Goal: Task Accomplishment & Management: Manage account settings

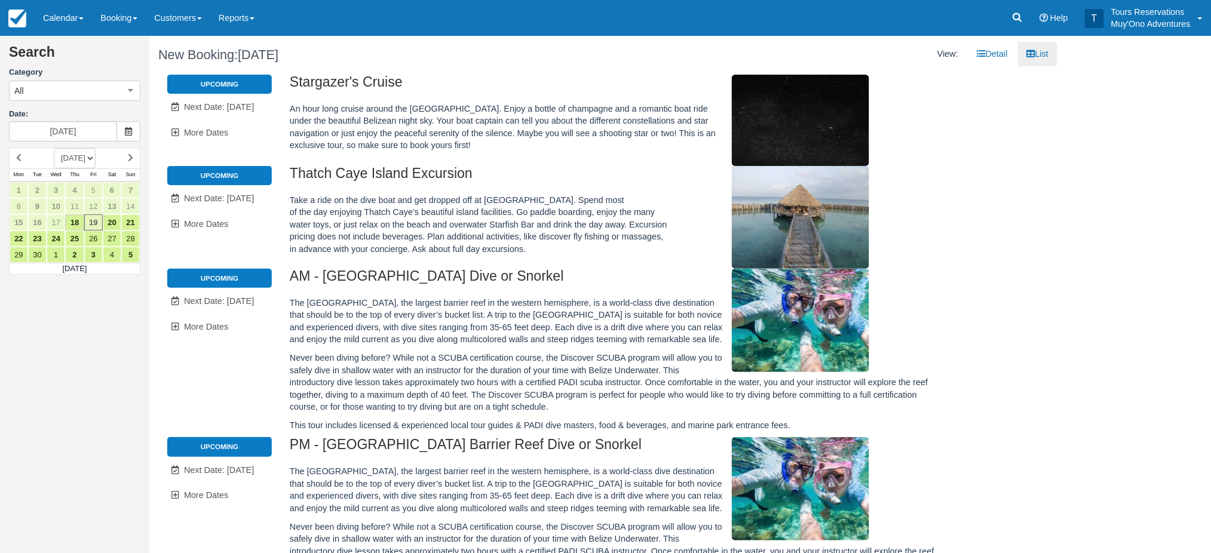
click at [250, 167] on li "Upcoming" at bounding box center [219, 175] width 105 height 19
click at [233, 198] on span "Next Date: Sep 20" at bounding box center [219, 199] width 70 height 10
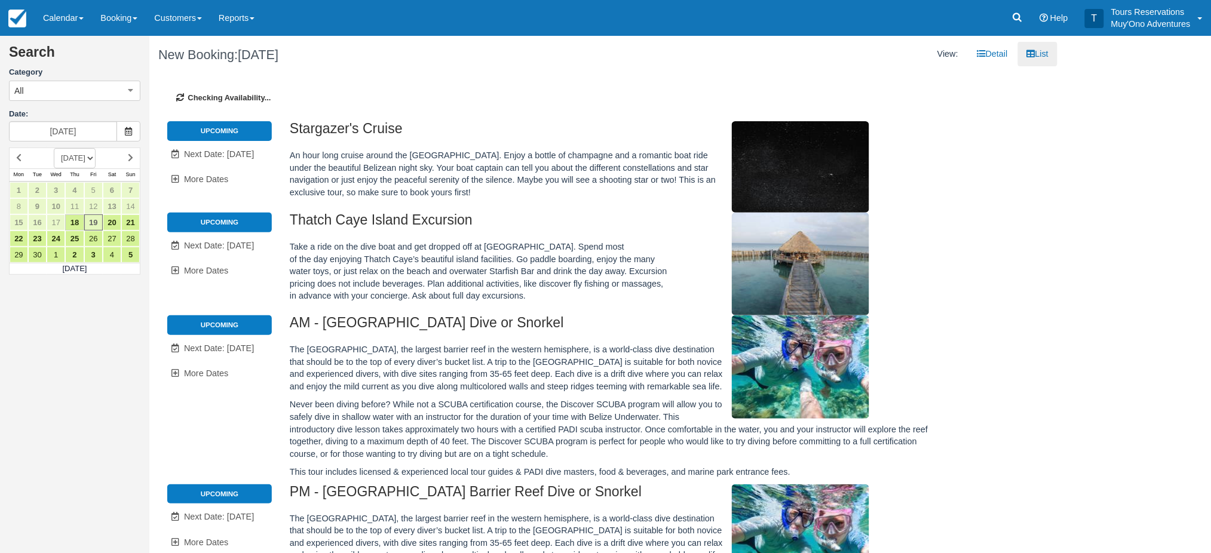
type input "09/20/25"
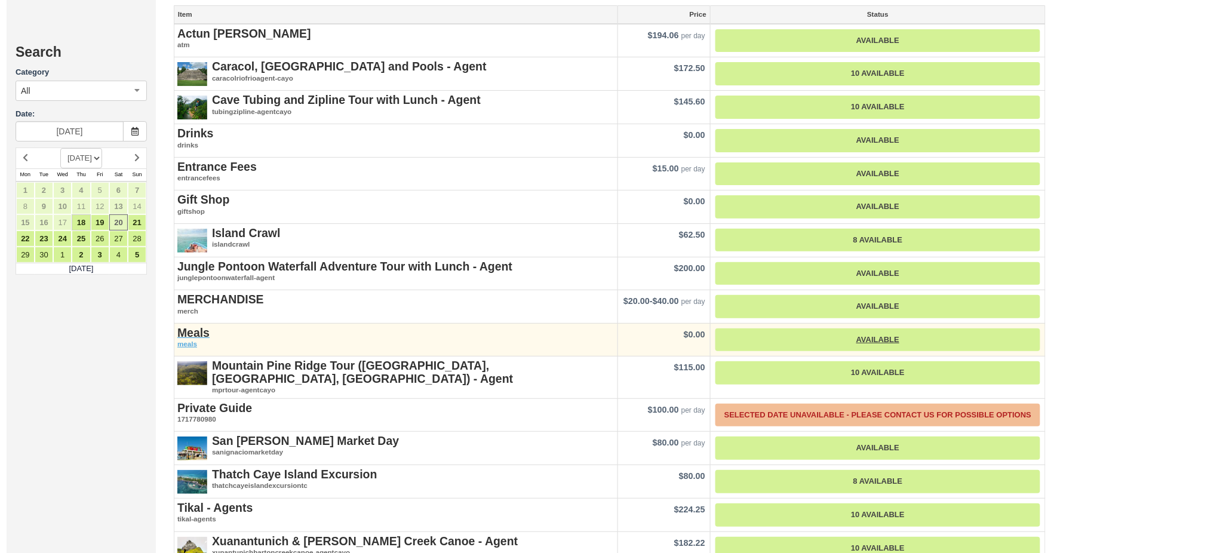
scroll to position [1752, 0]
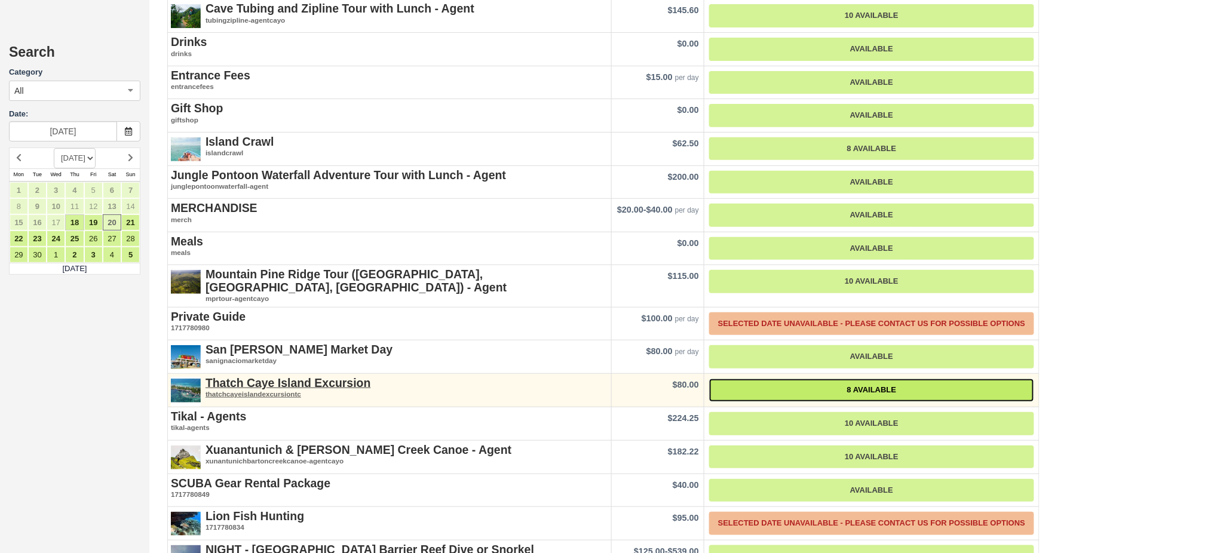
click at [847, 379] on link "8 Available" at bounding box center [871, 390] width 325 height 23
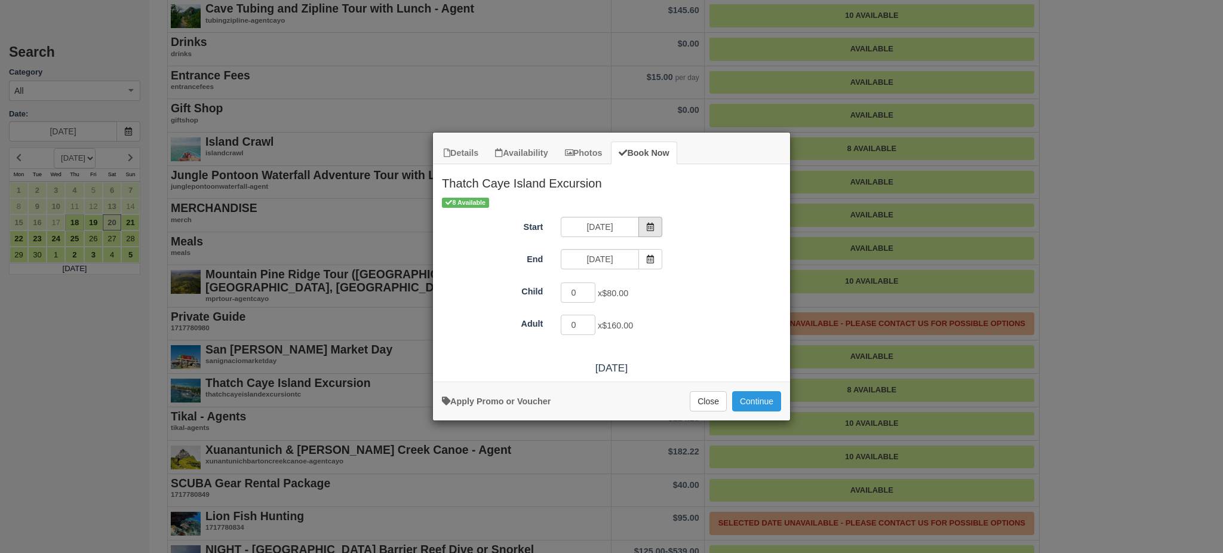
click at [651, 228] on icon "Item Modal" at bounding box center [650, 227] width 8 height 8
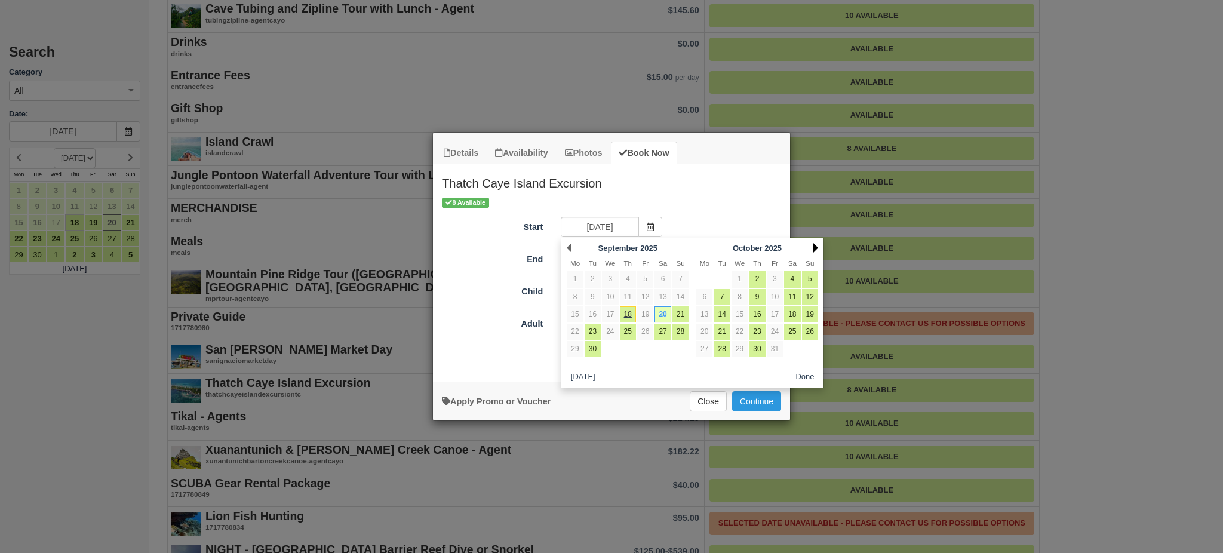
click at [815, 249] on link "Next" at bounding box center [816, 248] width 5 height 10
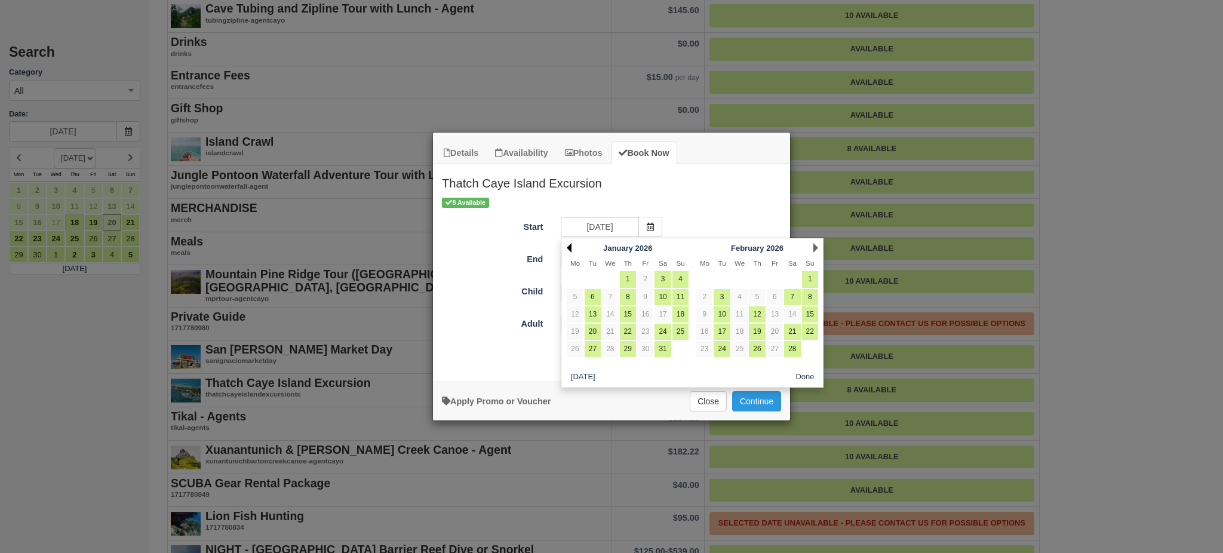
click at [570, 249] on link "Prev" at bounding box center [569, 248] width 5 height 10
click at [753, 281] on link "1" at bounding box center [757, 279] width 16 height 16
type input "01/01/26"
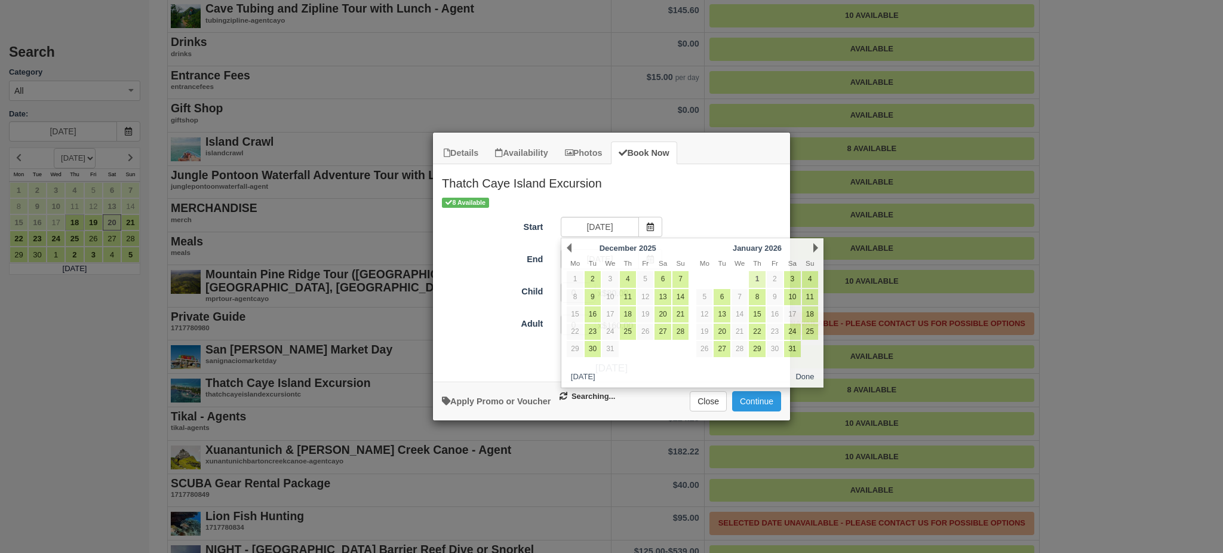
type input "01/01/26"
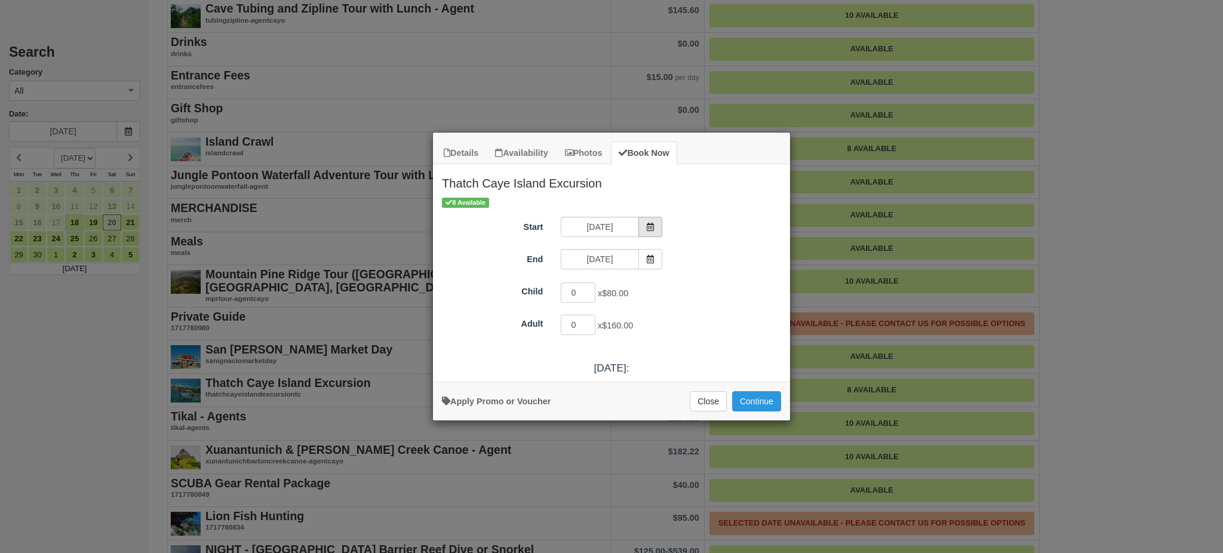
click at [648, 229] on icon "Item Modal" at bounding box center [650, 227] width 8 height 8
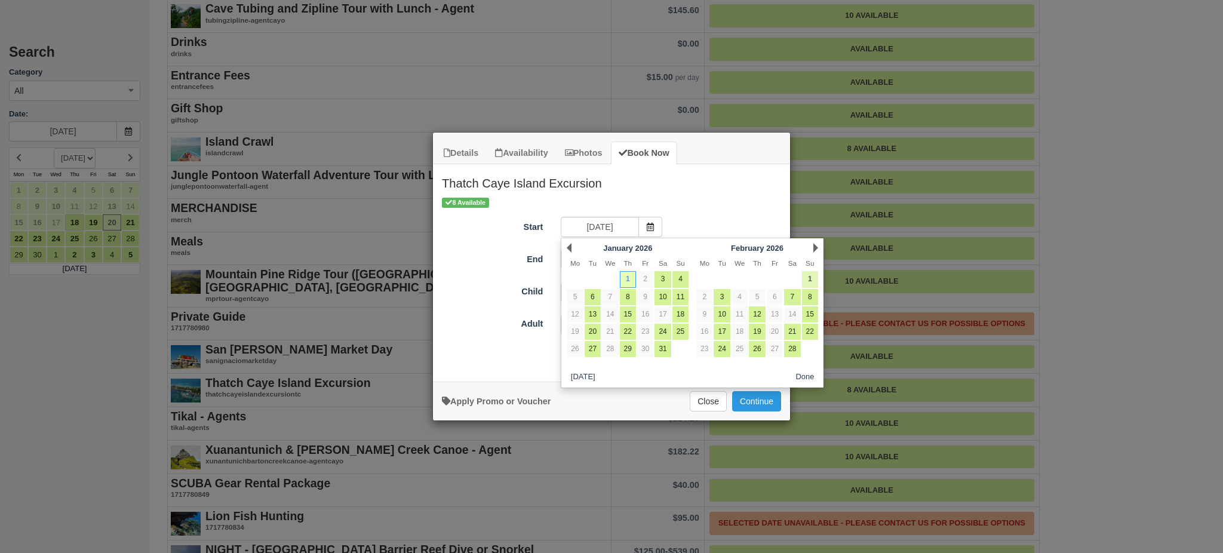
click at [806, 280] on link "1" at bounding box center [810, 279] width 16 height 16
type input "02/01/26"
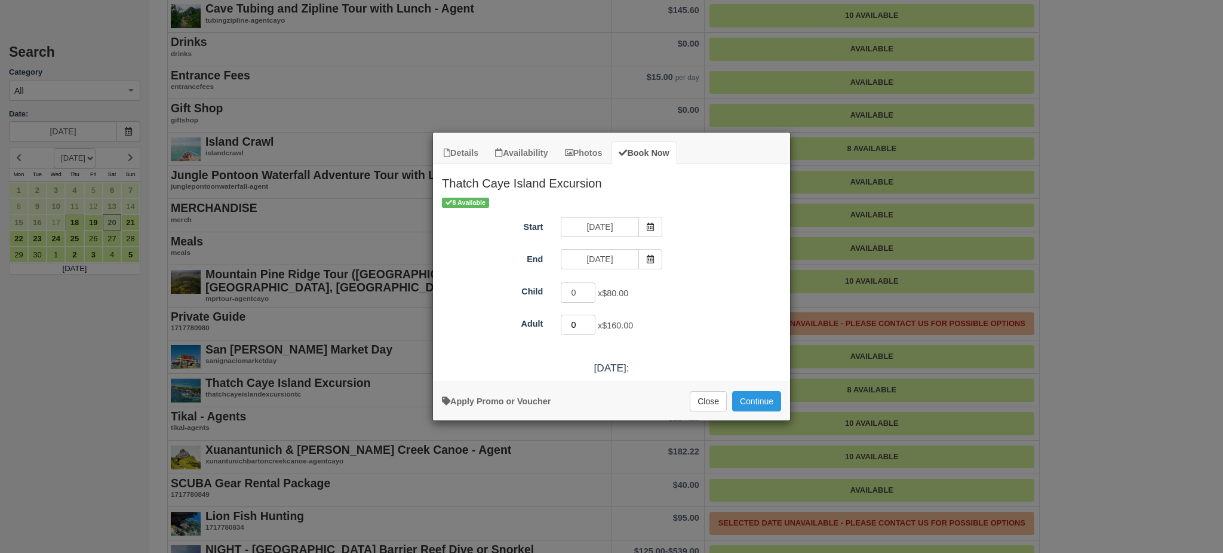
drag, startPoint x: 585, startPoint y: 326, endPoint x: 570, endPoint y: 332, distance: 16.6
click at [570, 332] on input "0" at bounding box center [578, 325] width 35 height 20
type input "4"
click at [757, 409] on button "Continue" at bounding box center [756, 401] width 49 height 20
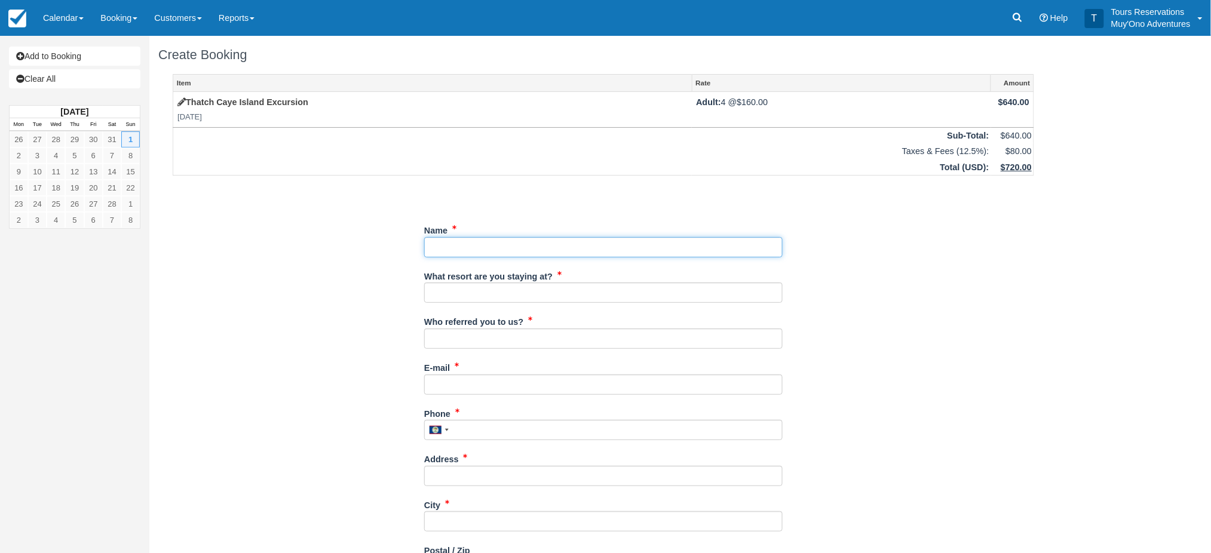
click at [452, 249] on input "Name" at bounding box center [603, 247] width 358 height 20
paste input "Reinoehl"
click at [447, 245] on input "Name" at bounding box center [603, 247] width 358 height 20
type input "[PERSON_NAME]"
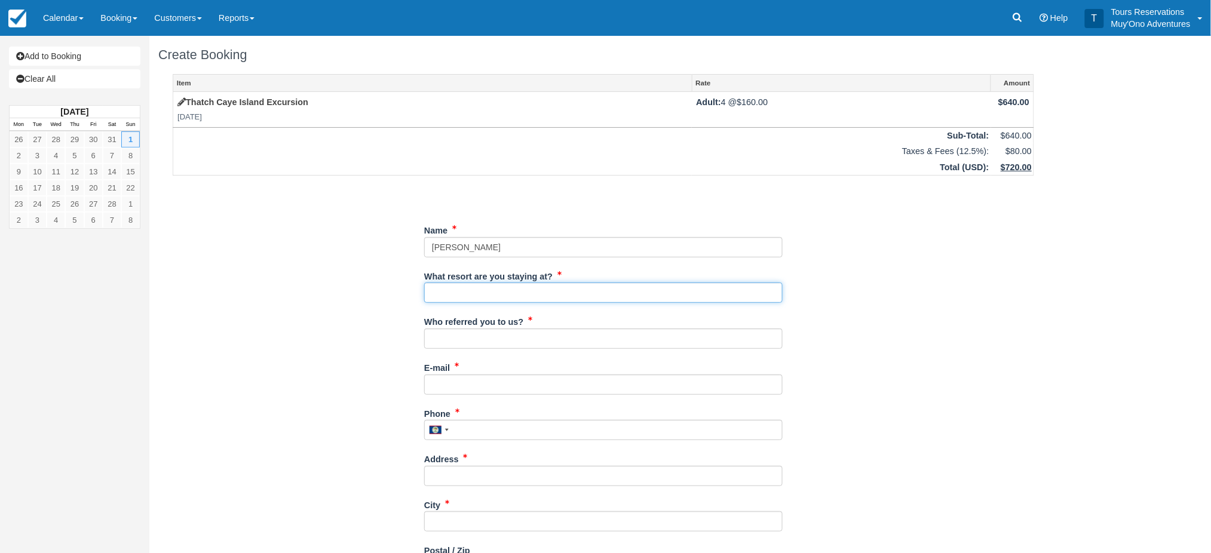
click at [444, 289] on input "What resort are you staying at?" at bounding box center [603, 293] width 358 height 20
type input "HBR"
click at [502, 344] on input "Who referred you to us?" at bounding box center [603, 339] width 358 height 20
type input "michelle"
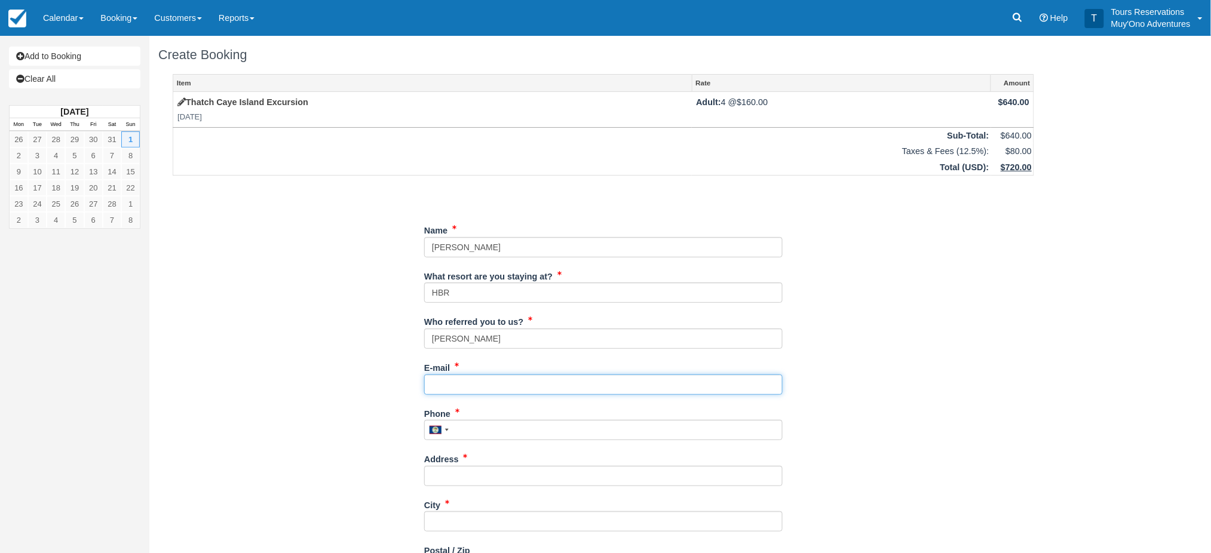
click at [505, 392] on input "E-mail" at bounding box center [603, 385] width 358 height 20
type input "[PERSON_NAME][EMAIL_ADDRESS][PERSON_NAME][DOMAIN_NAME]"
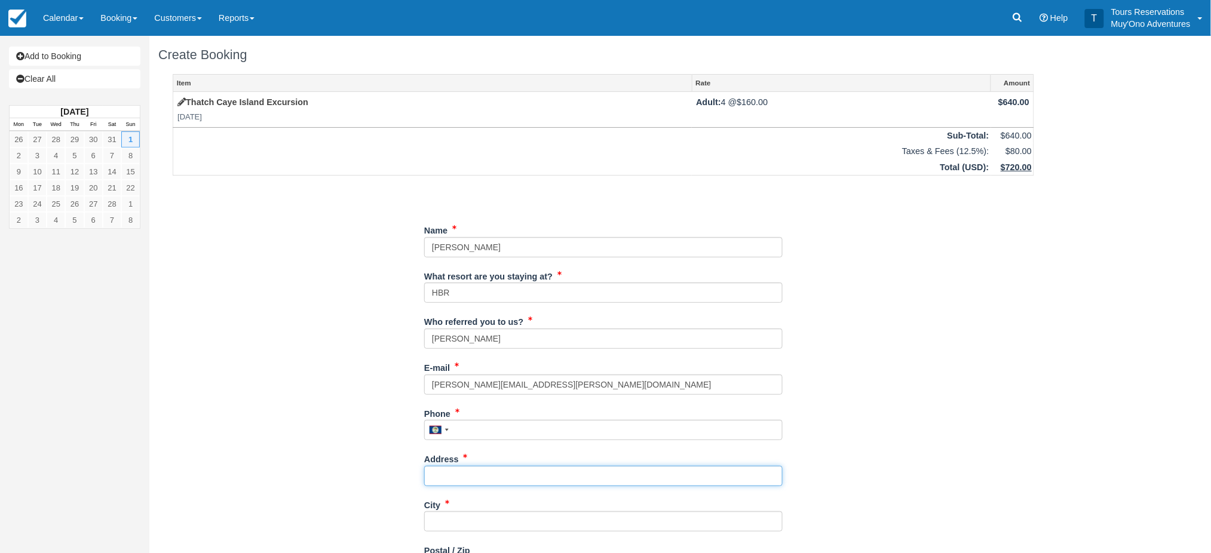
type input "[STREET_ADDRESS][PERSON_NAME]"
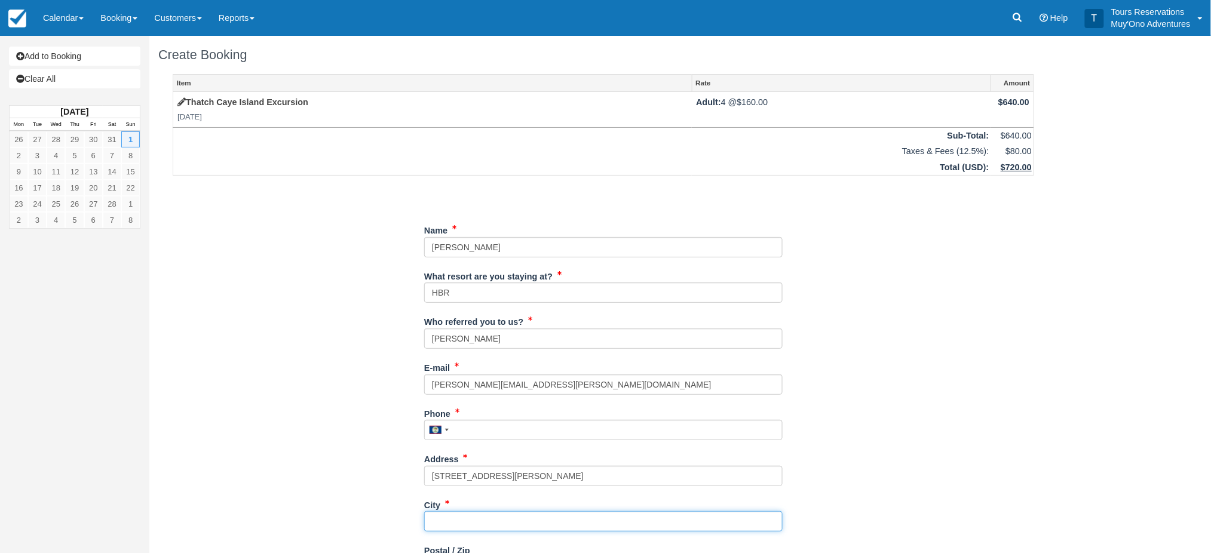
type input "Austin"
type input "78729"
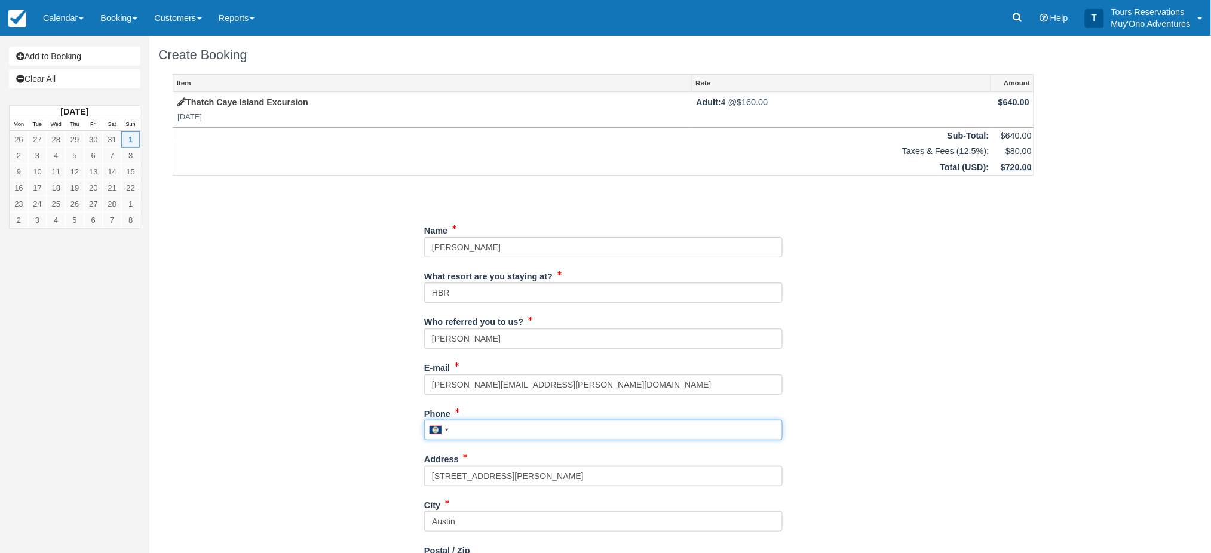
click at [508, 427] on input "Phone" at bounding box center [603, 430] width 358 height 20
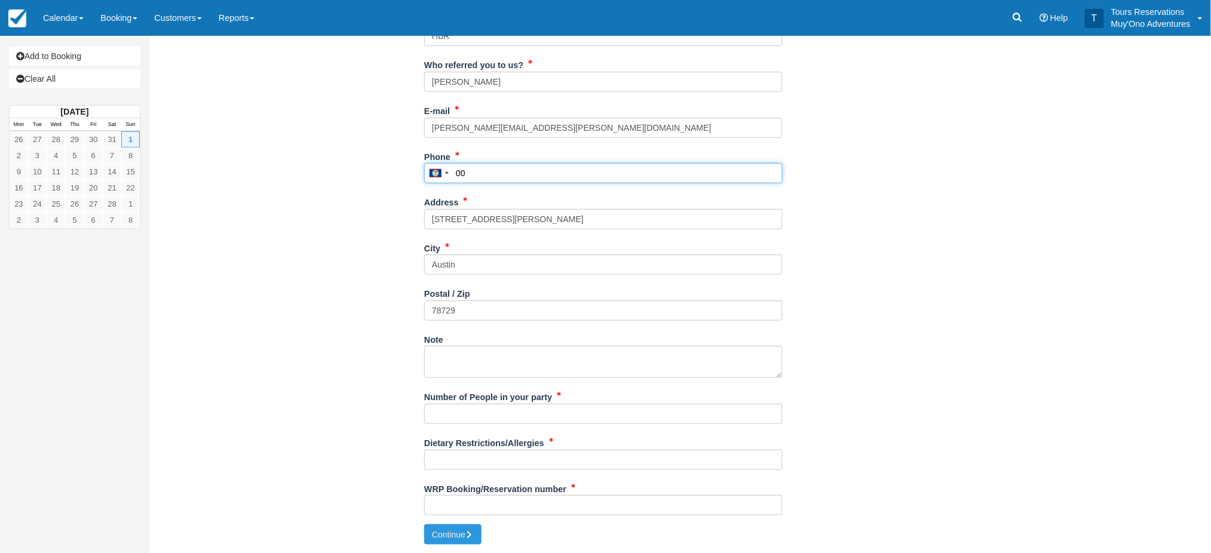
type input "00"
drag, startPoint x: 458, startPoint y: 411, endPoint x: 458, endPoint y: 418, distance: 7.2
click at [458, 411] on input "Number of People in your party" at bounding box center [603, 414] width 358 height 20
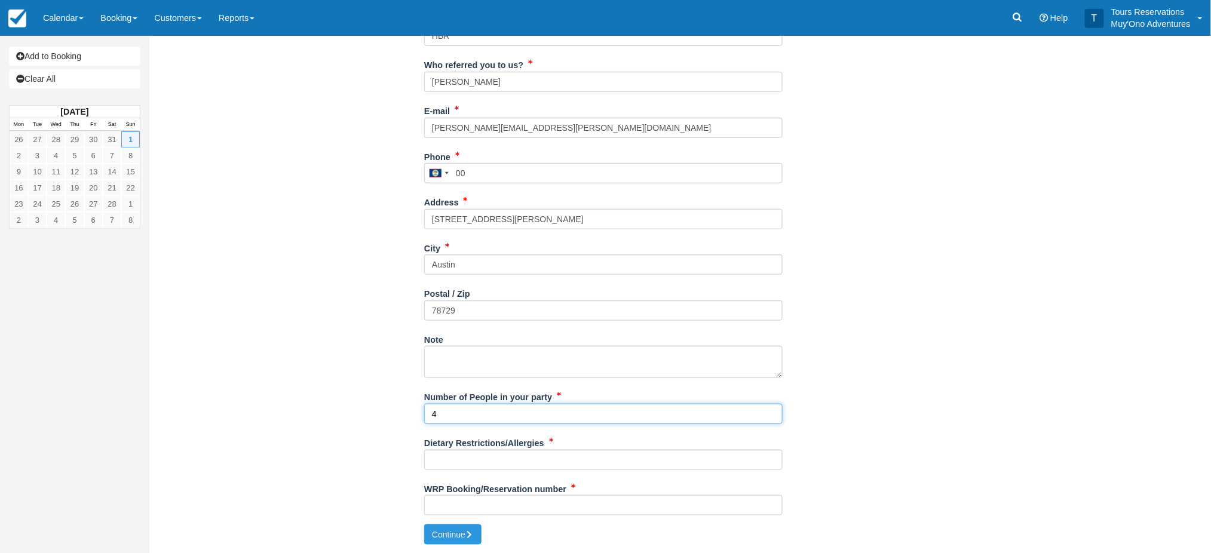
type input "4"
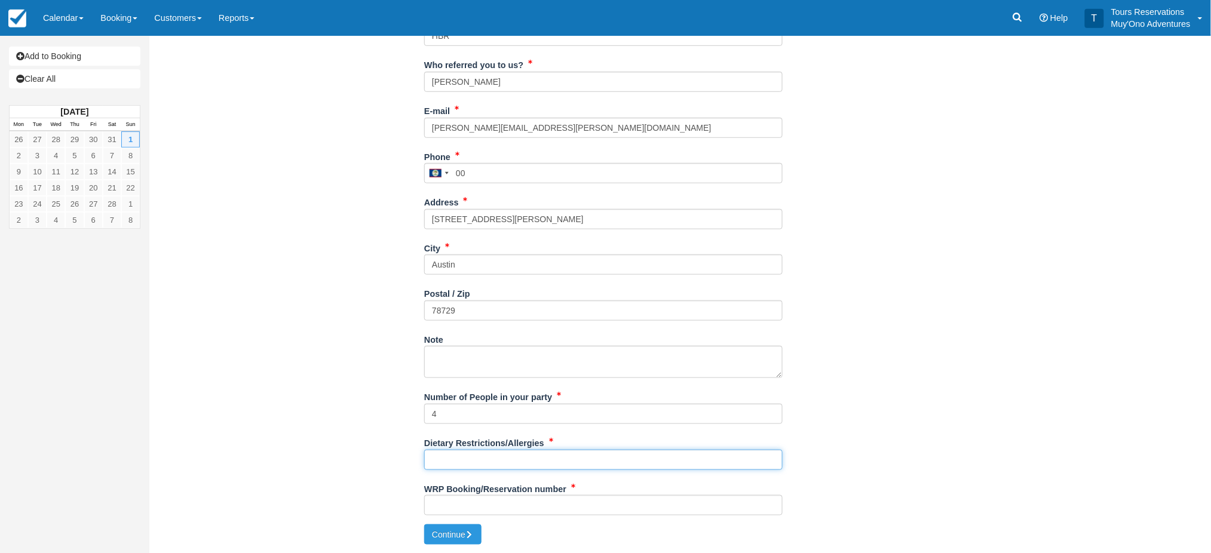
click at [461, 457] on input "Dietary Restrictions/Allergies" at bounding box center [603, 460] width 358 height 20
type input "tbd"
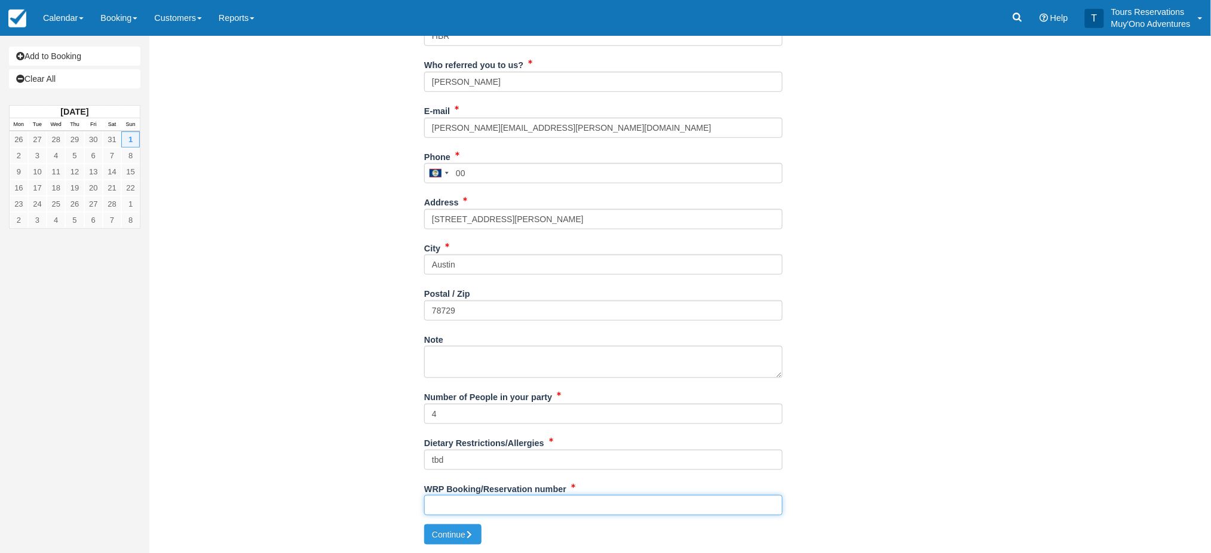
click at [491, 503] on input "WRP Booking/Reservation number" at bounding box center [603, 505] width 358 height 20
paste input "48777233"
type input "48777233"
click at [468, 536] on icon "submit" at bounding box center [469, 534] width 8 height 8
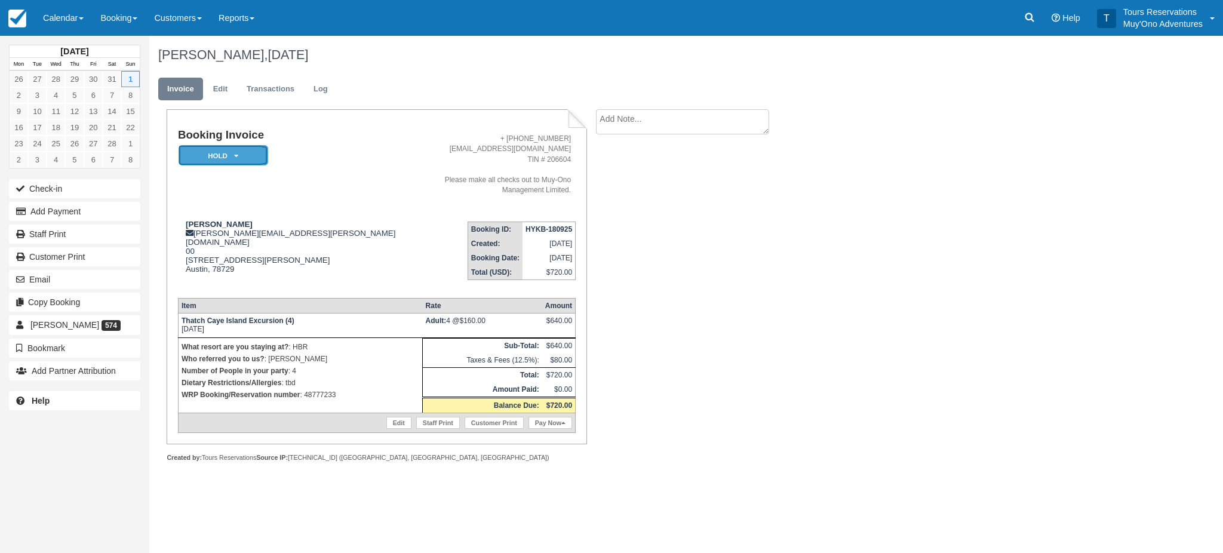
click at [201, 160] on em "HOLD" at bounding box center [224, 155] width 90 height 21
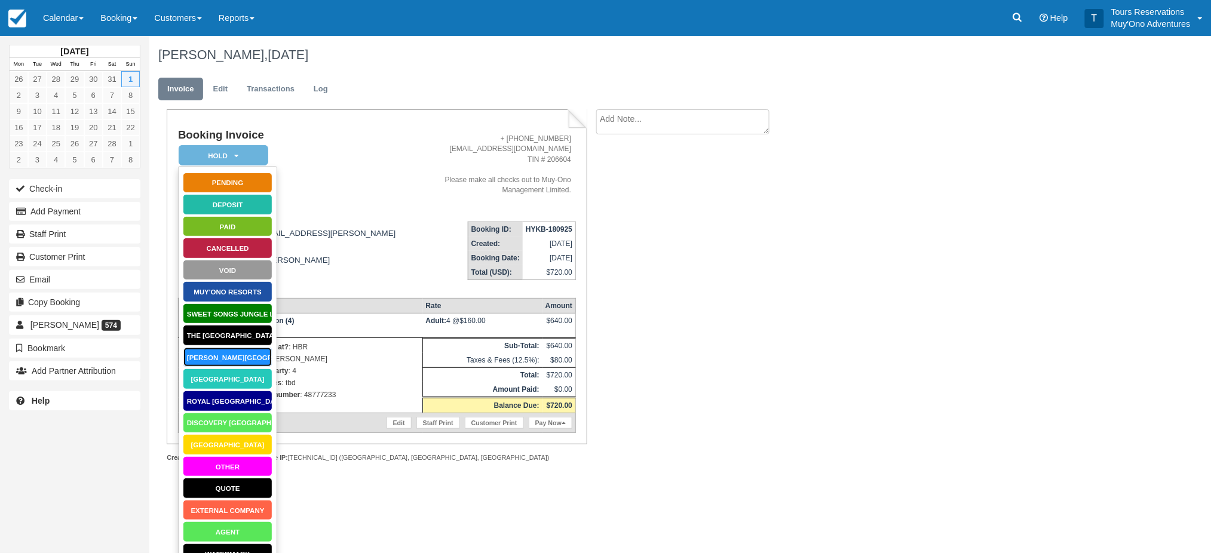
click at [231, 352] on link "[PERSON_NAME][GEOGRAPHIC_DATA]" at bounding box center [228, 357] width 90 height 21
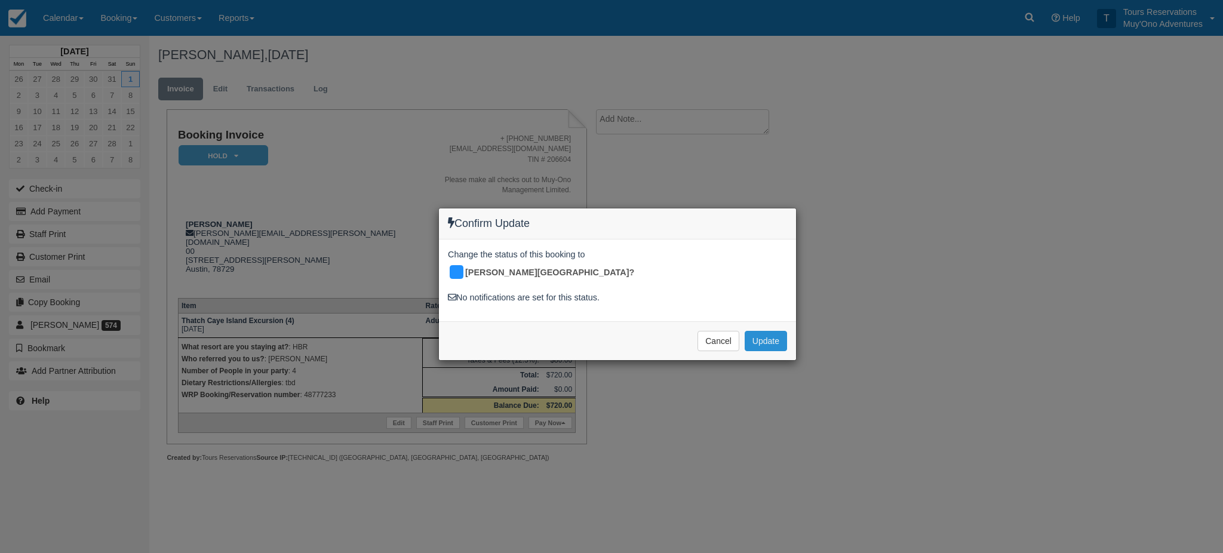
click at [760, 332] on button "Update" at bounding box center [766, 341] width 42 height 20
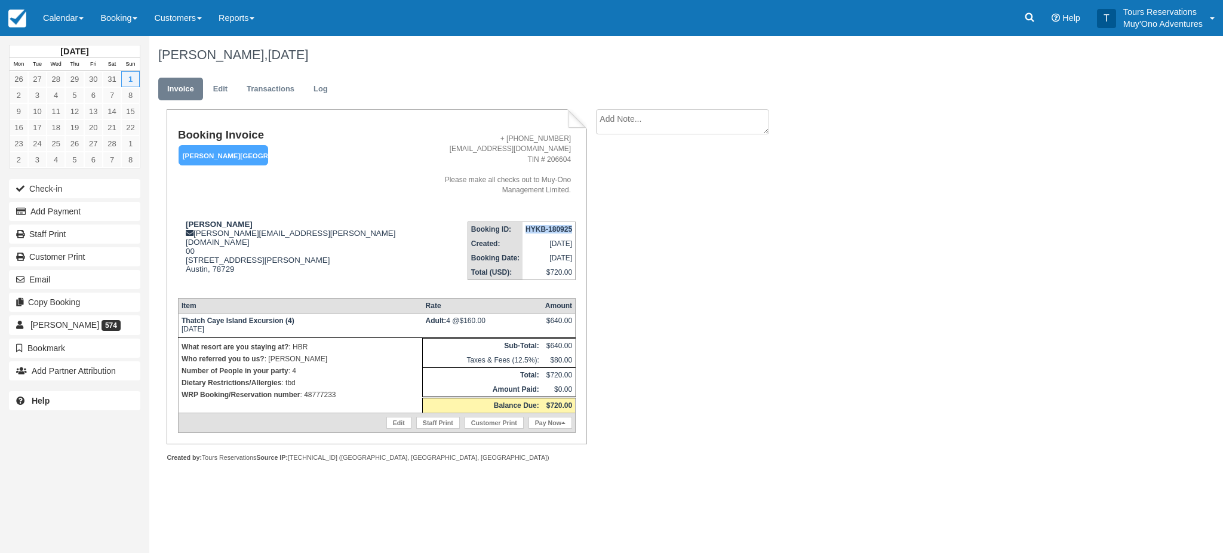
drag, startPoint x: 524, startPoint y: 219, endPoint x: 567, endPoint y: 221, distance: 43.1
click at [569, 222] on td "HYKB-180925" at bounding box center [549, 229] width 53 height 15
copy strong "HYKB-18092"
click at [211, 82] on link "Edit" at bounding box center [220, 89] width 32 height 23
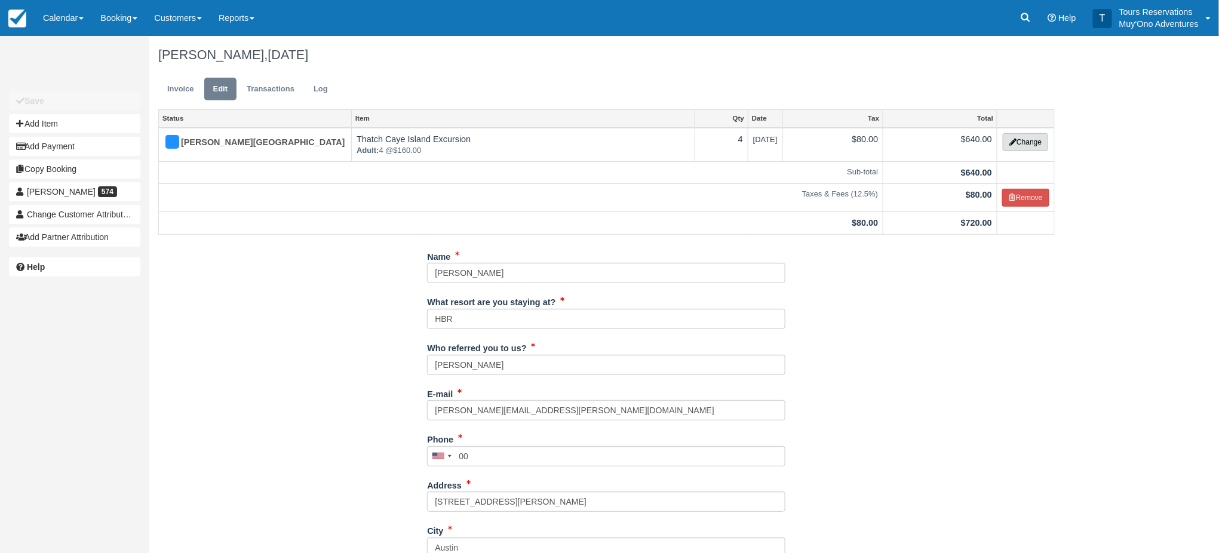
click at [1023, 138] on button "Change" at bounding box center [1025, 142] width 45 height 18
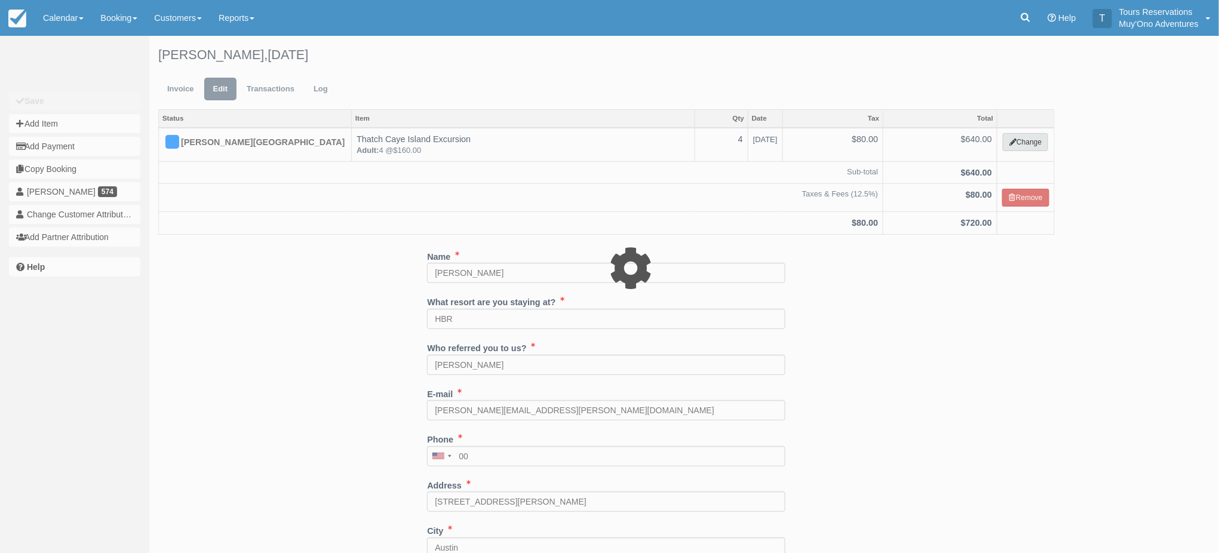
select select "64"
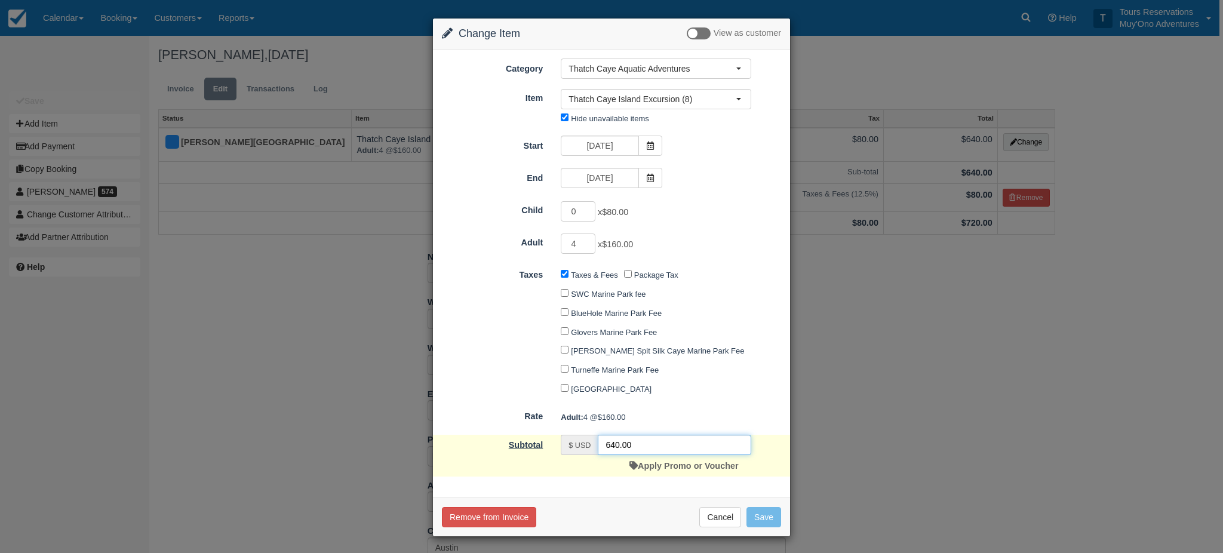
drag, startPoint x: 606, startPoint y: 452, endPoint x: 491, endPoint y: 455, distance: 114.8
click at [555, 458] on div "$ USD 640.00 Apply Promo or Voucher" at bounding box center [656, 456] width 208 height 42
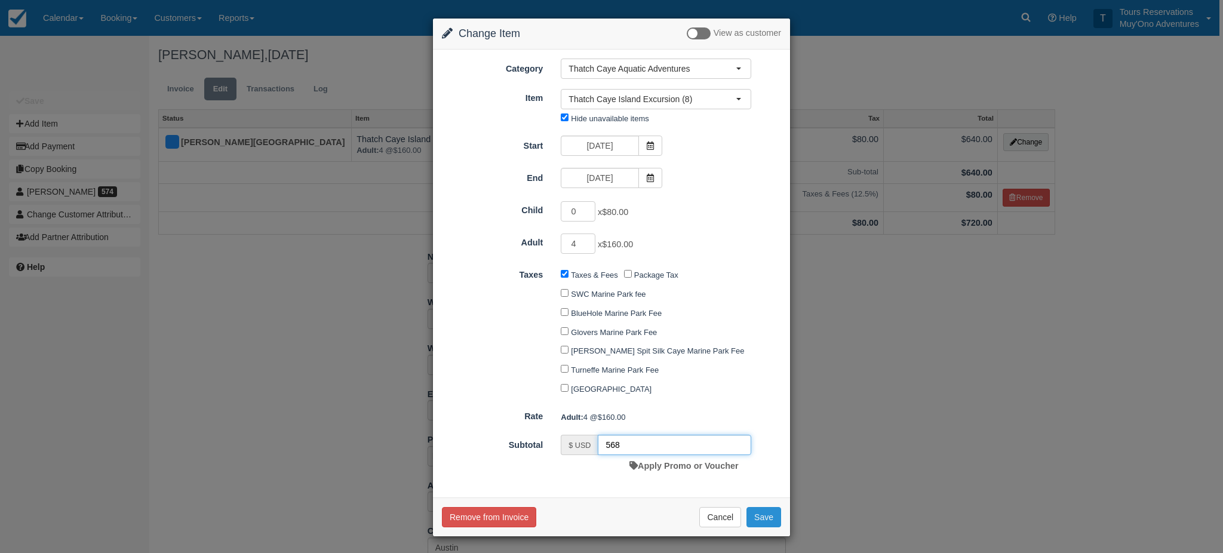
type input "568"
click at [766, 519] on button "Save" at bounding box center [764, 517] width 35 height 20
checkbox input "false"
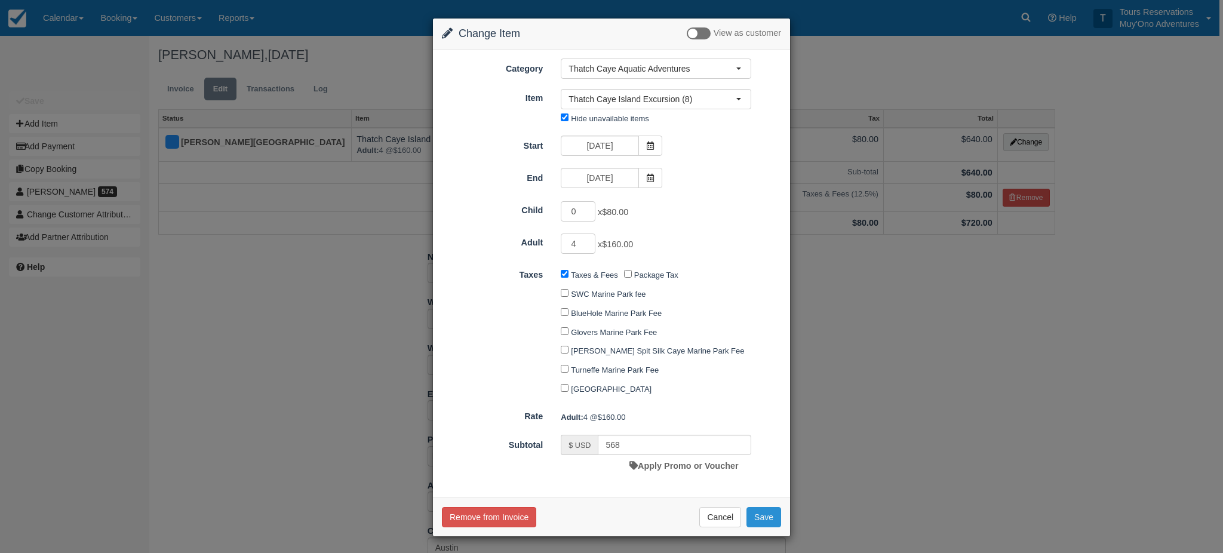
checkbox input "false"
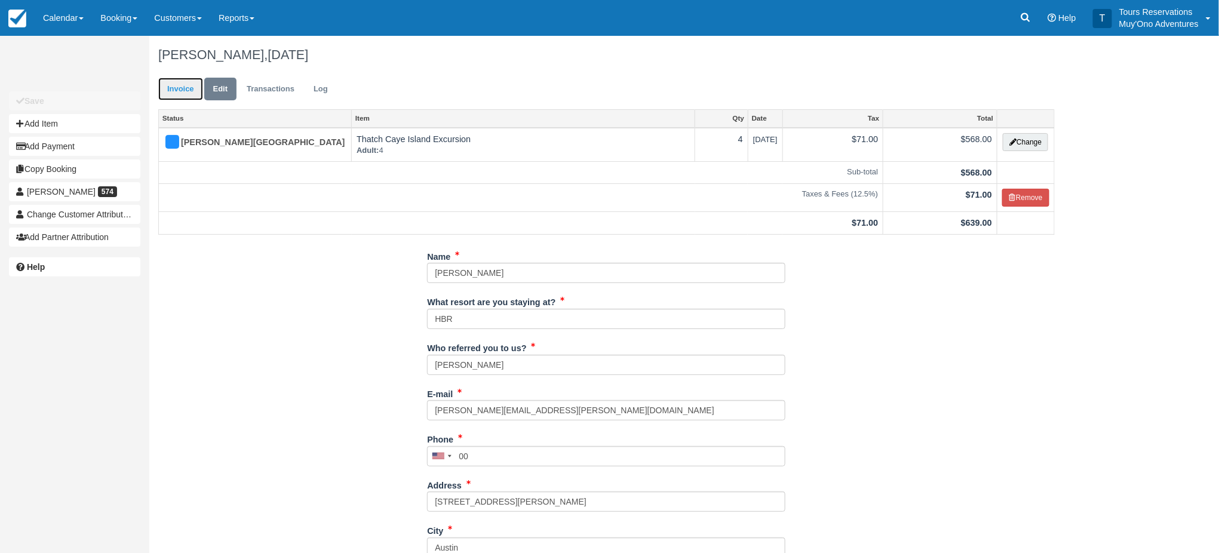
click at [176, 85] on link "Invoice" at bounding box center [180, 89] width 45 height 23
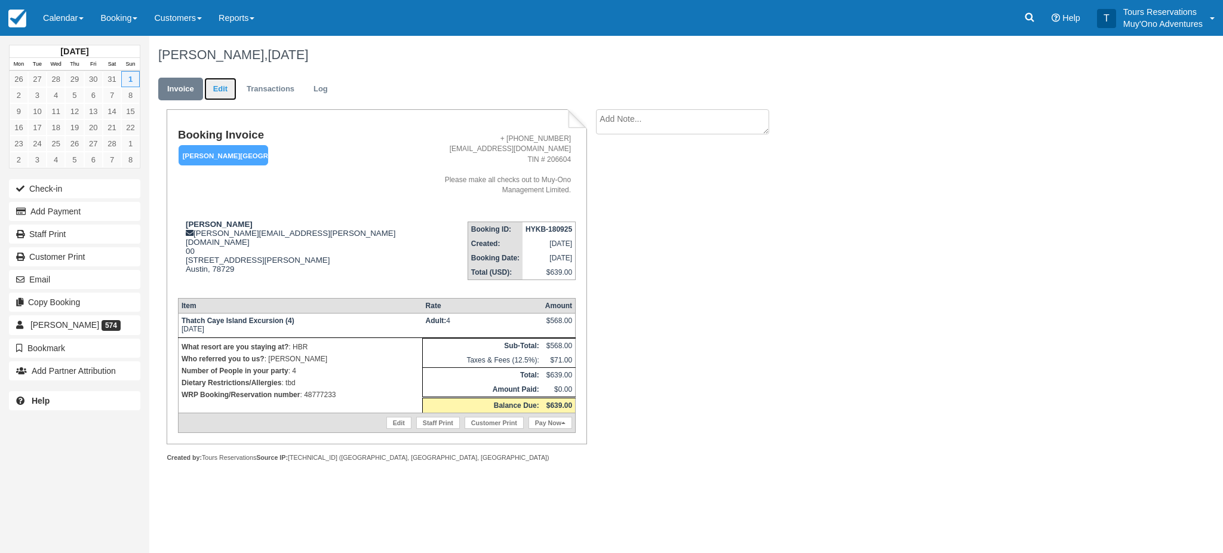
click at [212, 81] on link "Edit" at bounding box center [220, 89] width 32 height 23
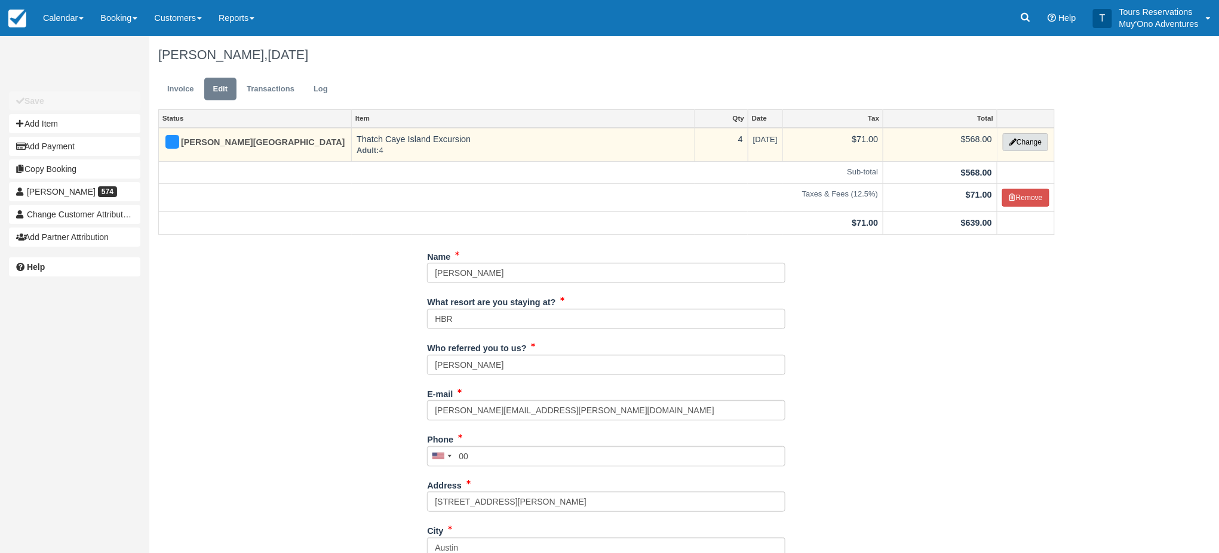
click at [1032, 134] on button "Change" at bounding box center [1025, 142] width 45 height 18
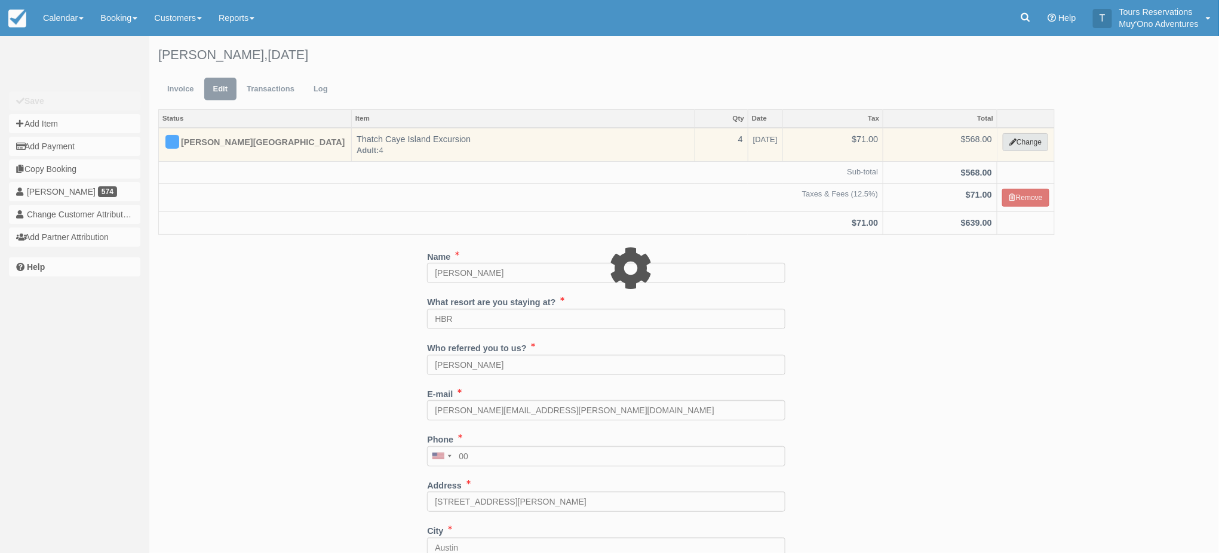
select select "64"
type input "568.00"
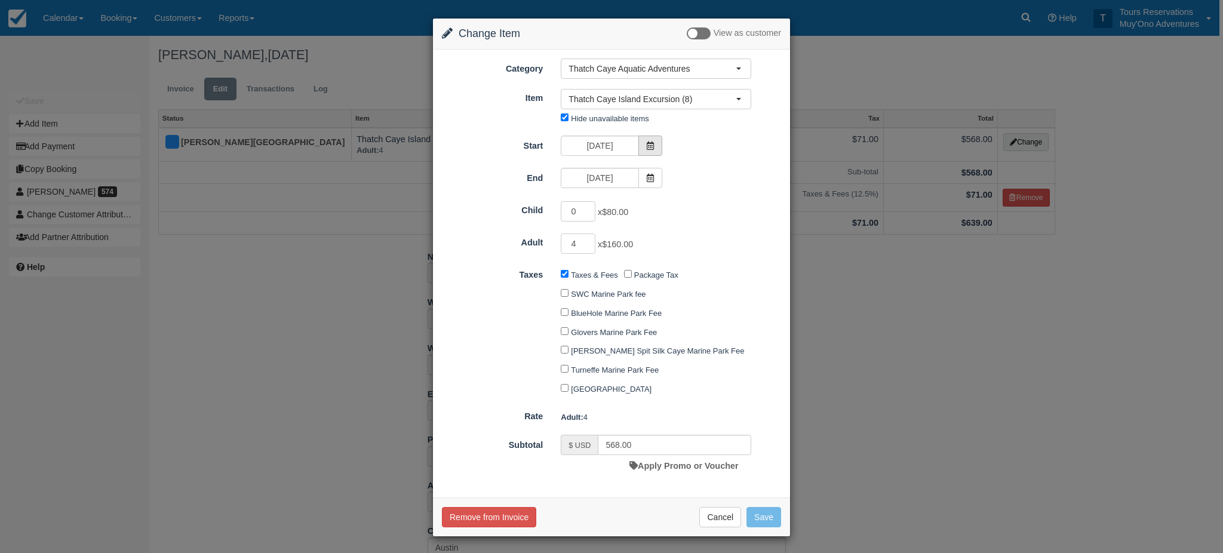
click at [646, 145] on icon at bounding box center [650, 146] width 8 height 8
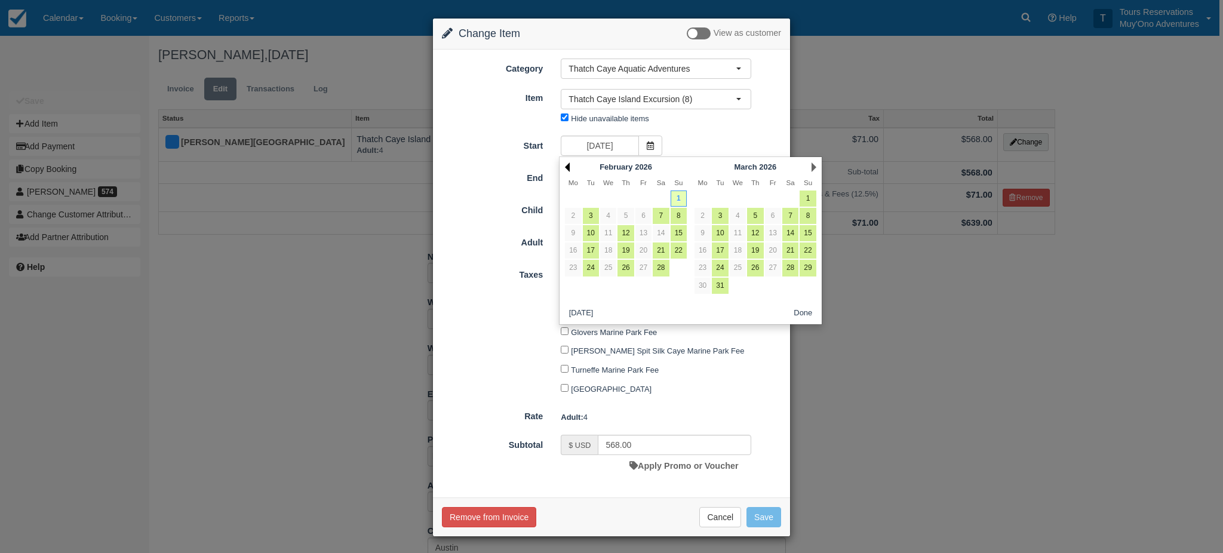
click at [565, 170] on link "Prev" at bounding box center [567, 167] width 5 height 10
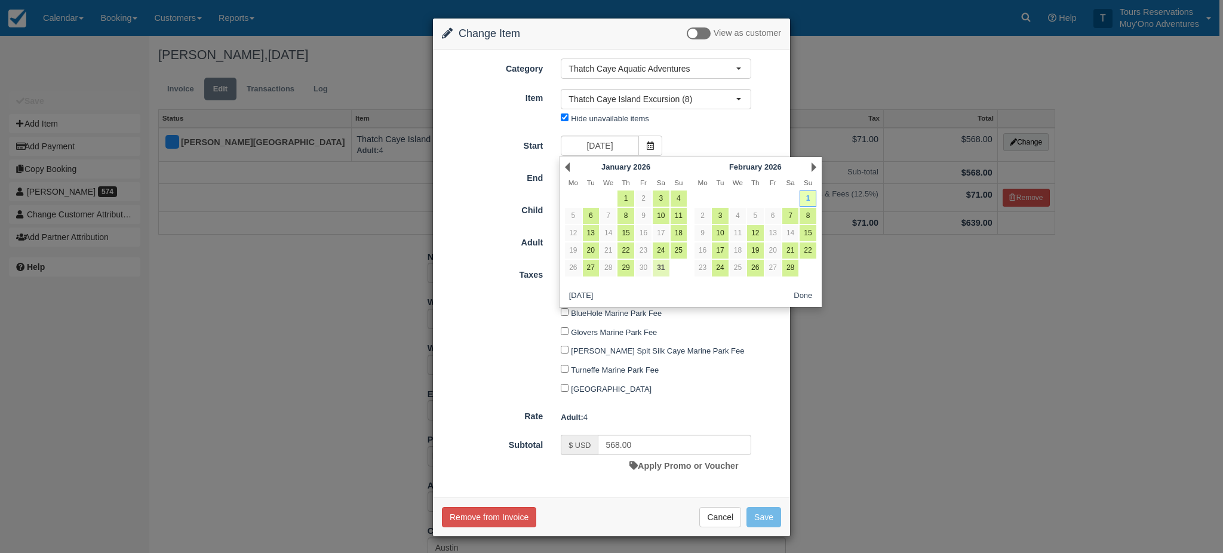
click at [658, 270] on link "31" at bounding box center [661, 268] width 16 height 16
type input "01/31/26"
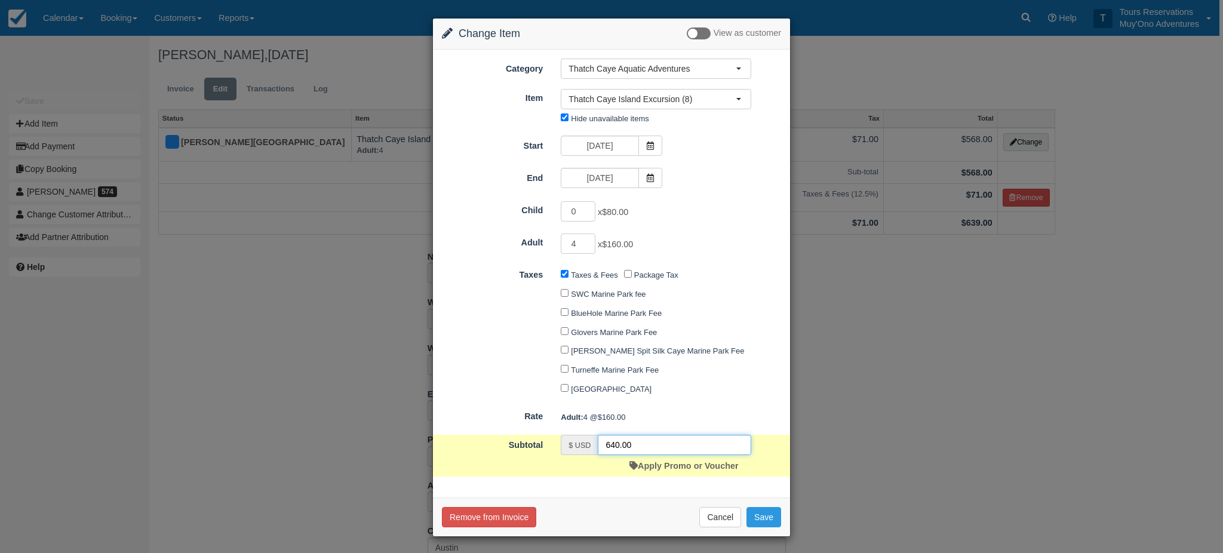
drag, startPoint x: 637, startPoint y: 453, endPoint x: 576, endPoint y: 446, distance: 61.3
click at [576, 446] on div "$ USD 640.00" at bounding box center [656, 445] width 191 height 20
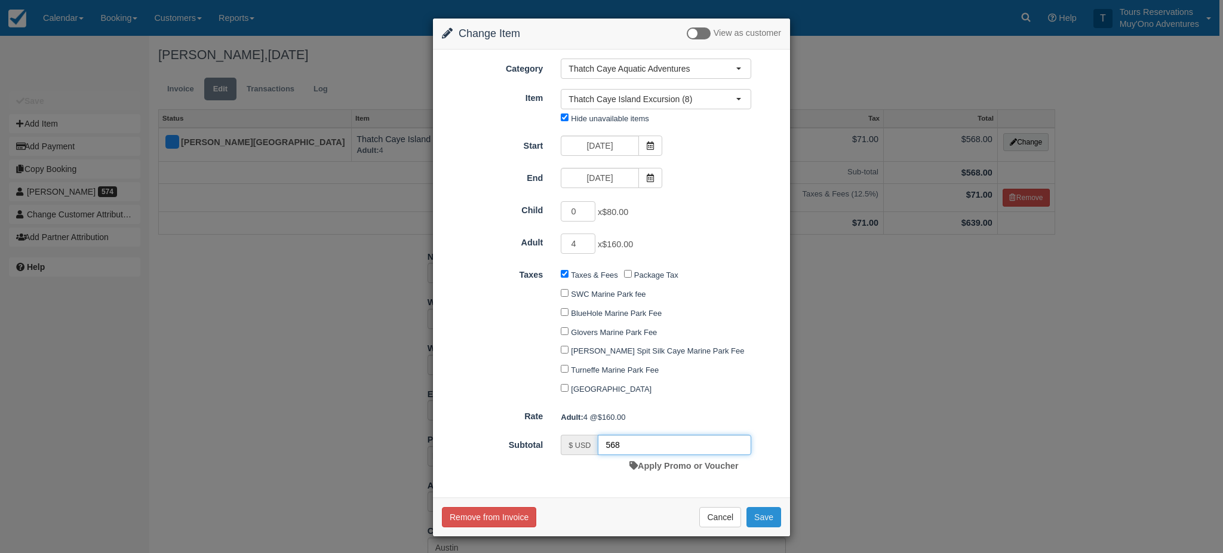
type input "568"
click at [773, 528] on button "Save" at bounding box center [764, 517] width 35 height 20
checkbox input "false"
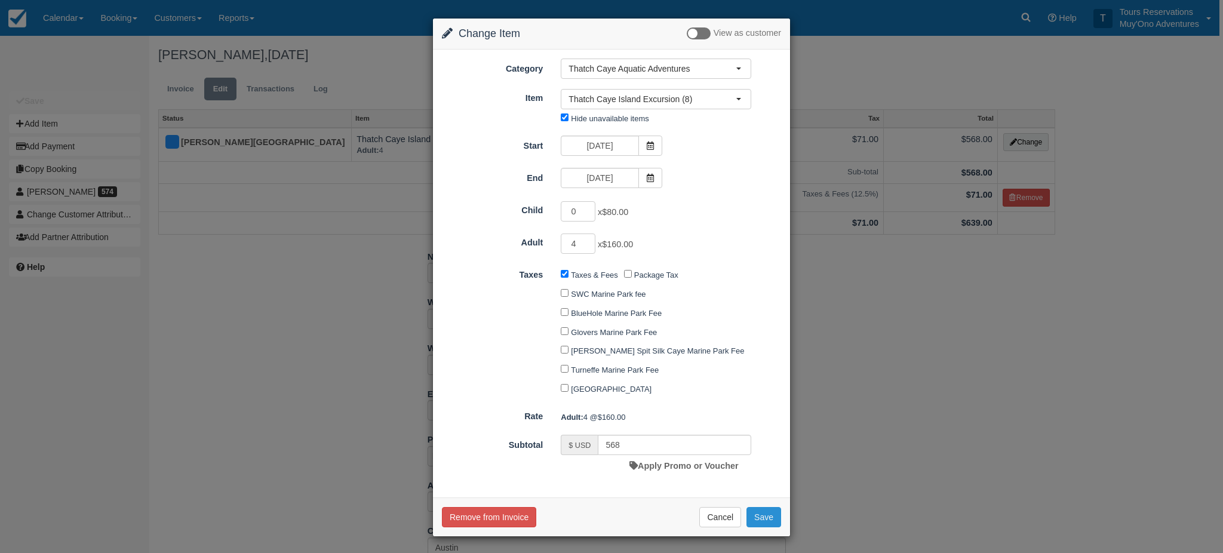
checkbox input "false"
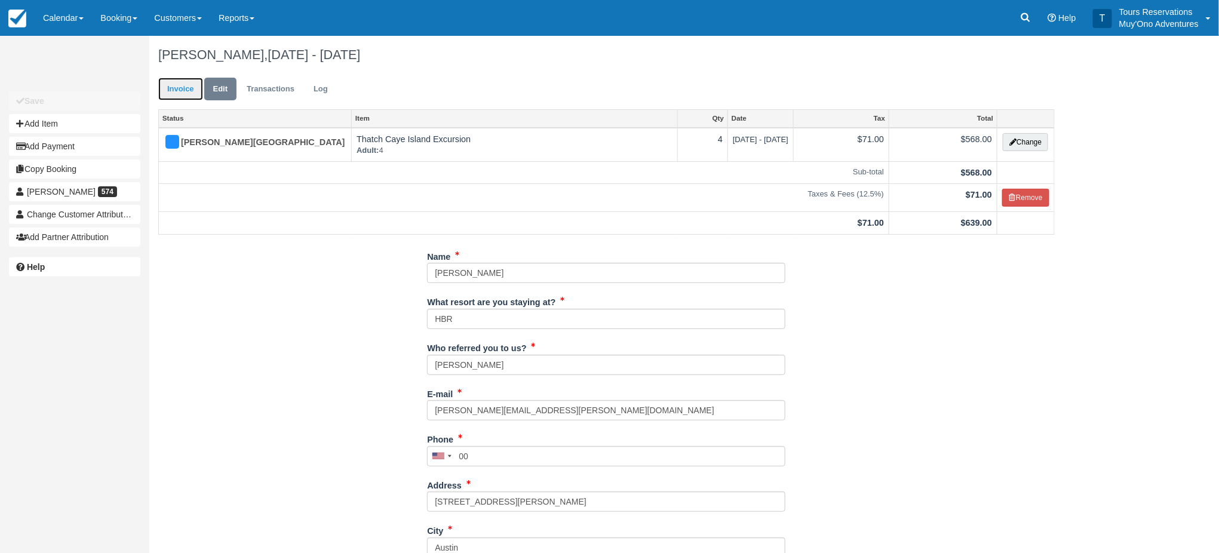
click at [175, 93] on link "Invoice" at bounding box center [180, 89] width 45 height 23
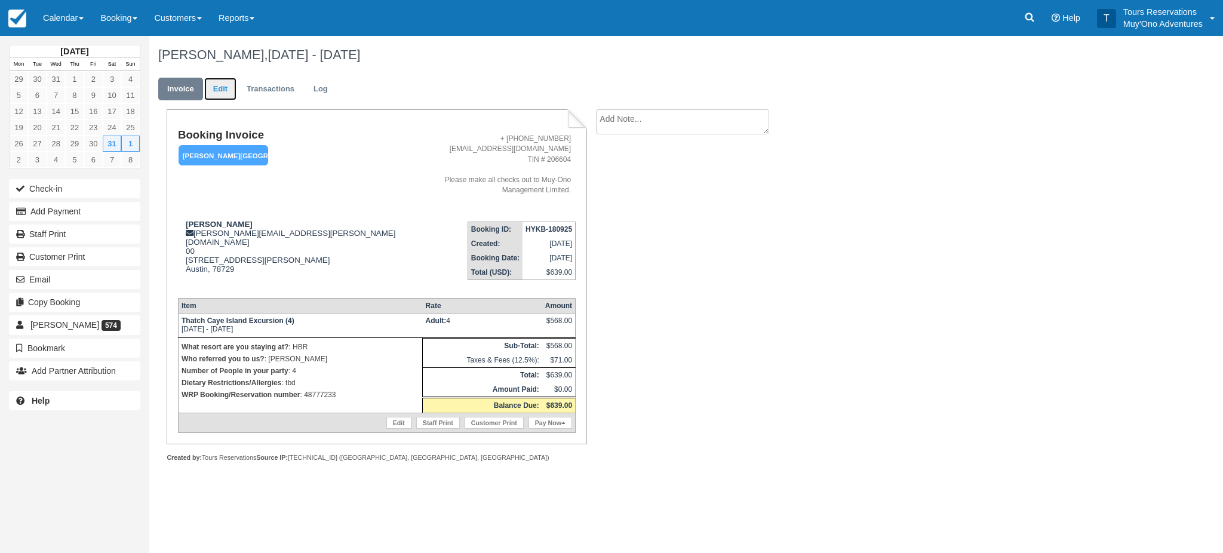
click at [216, 91] on link "Edit" at bounding box center [220, 89] width 32 height 23
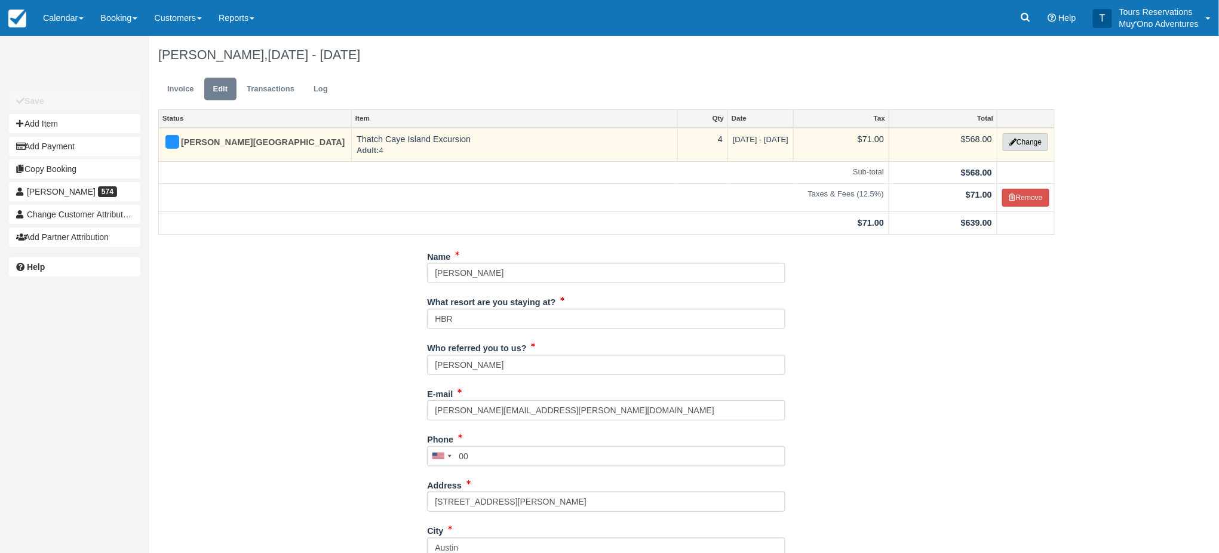
click at [1025, 139] on button "Change" at bounding box center [1025, 142] width 45 height 18
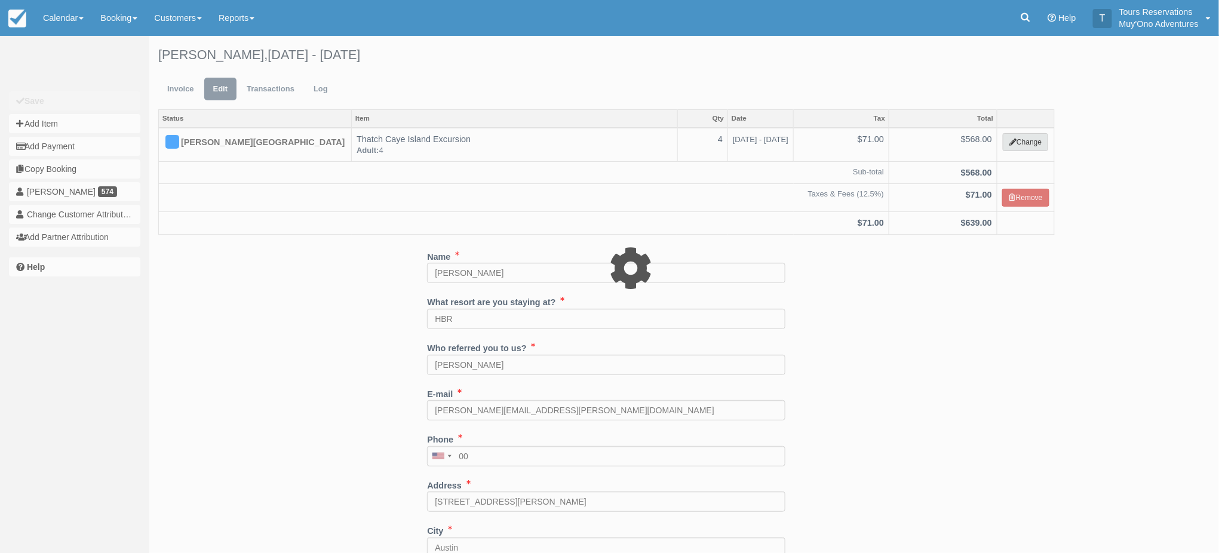
select select "64"
type input "568.00"
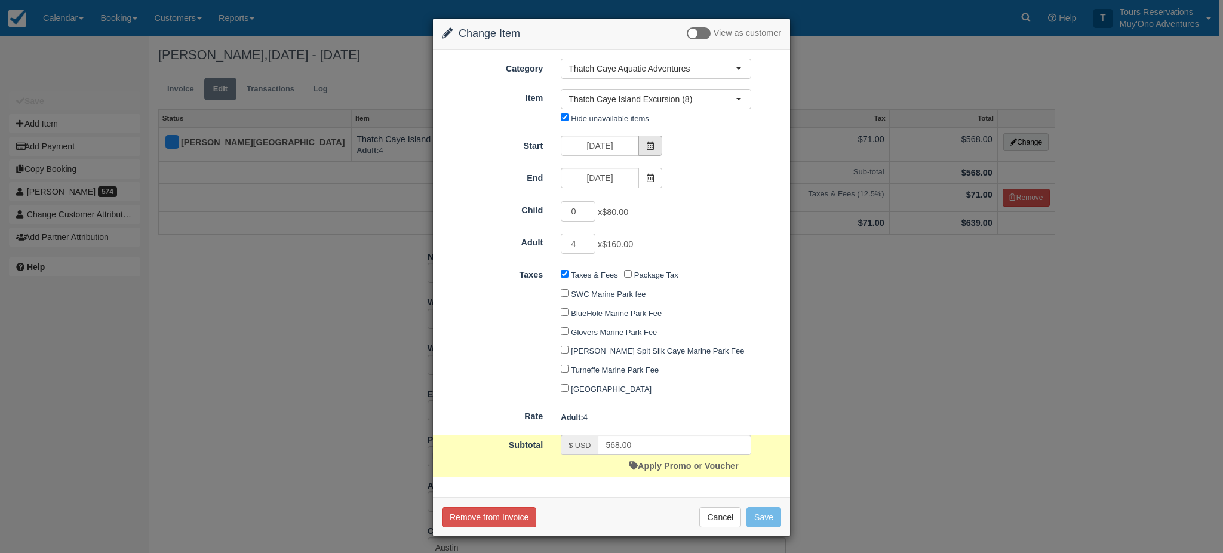
click at [650, 151] on span at bounding box center [651, 146] width 24 height 20
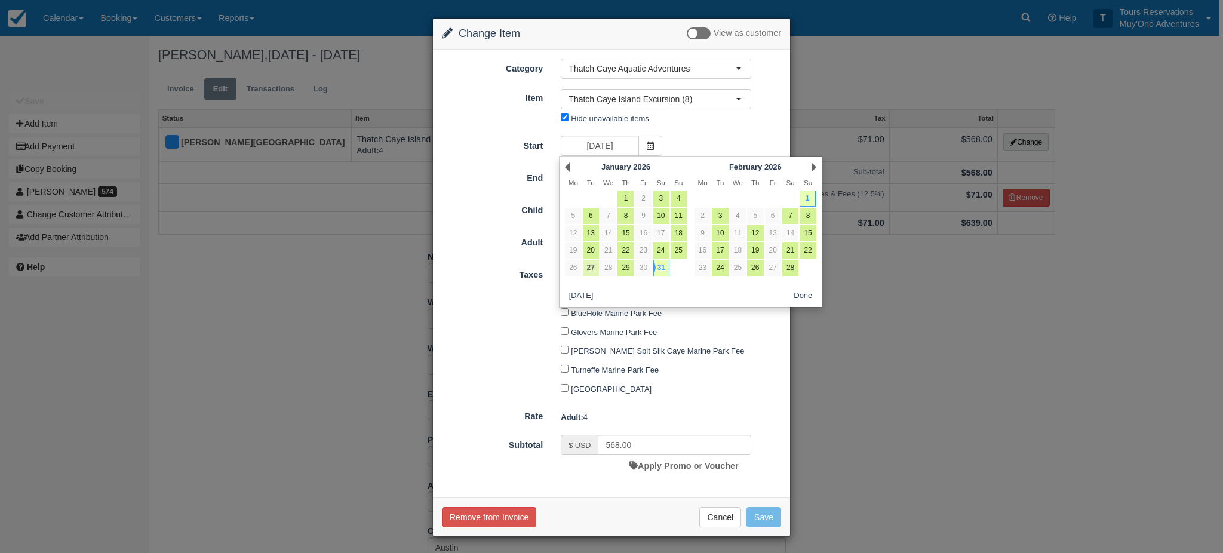
click at [591, 272] on link "27" at bounding box center [591, 268] width 16 height 16
type input "01/27/26"
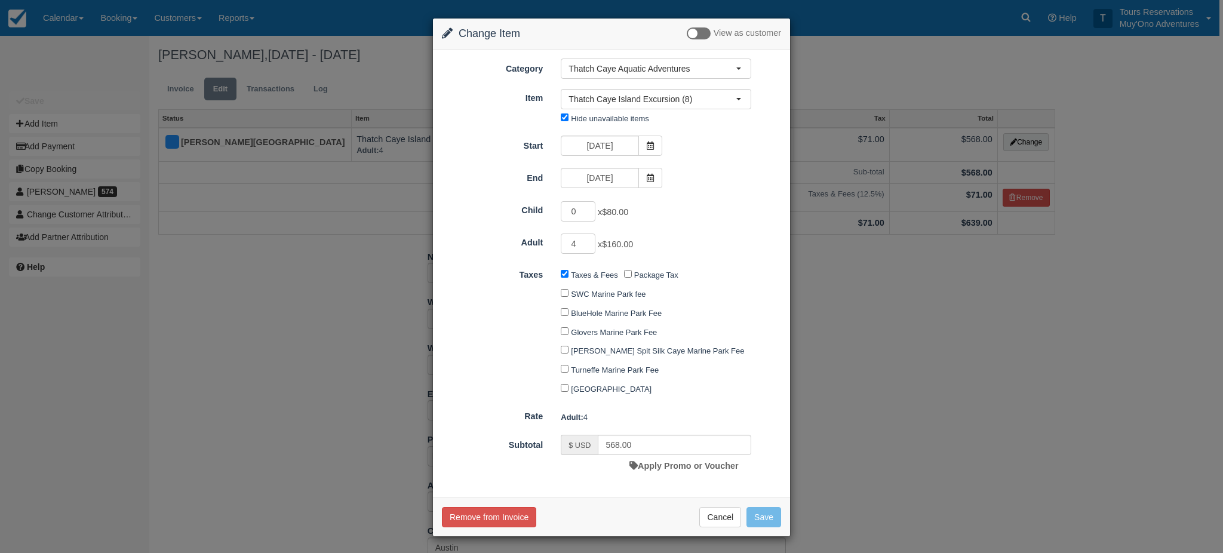
type input "640.00"
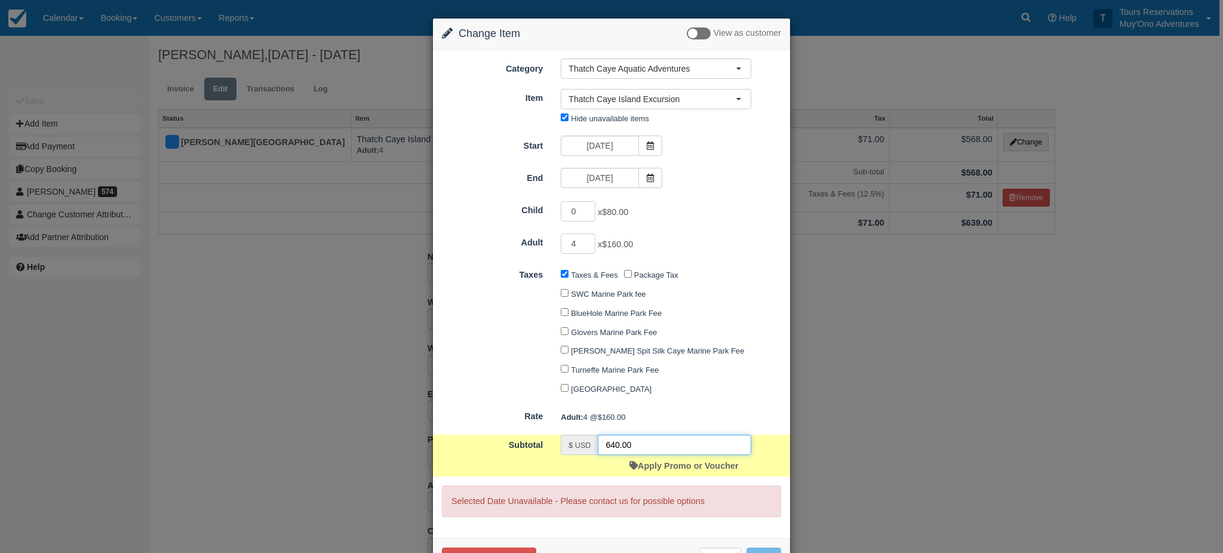
drag, startPoint x: 597, startPoint y: 450, endPoint x: 572, endPoint y: 454, distance: 25.3
click at [572, 454] on div "$ USD 640.00" at bounding box center [656, 445] width 191 height 20
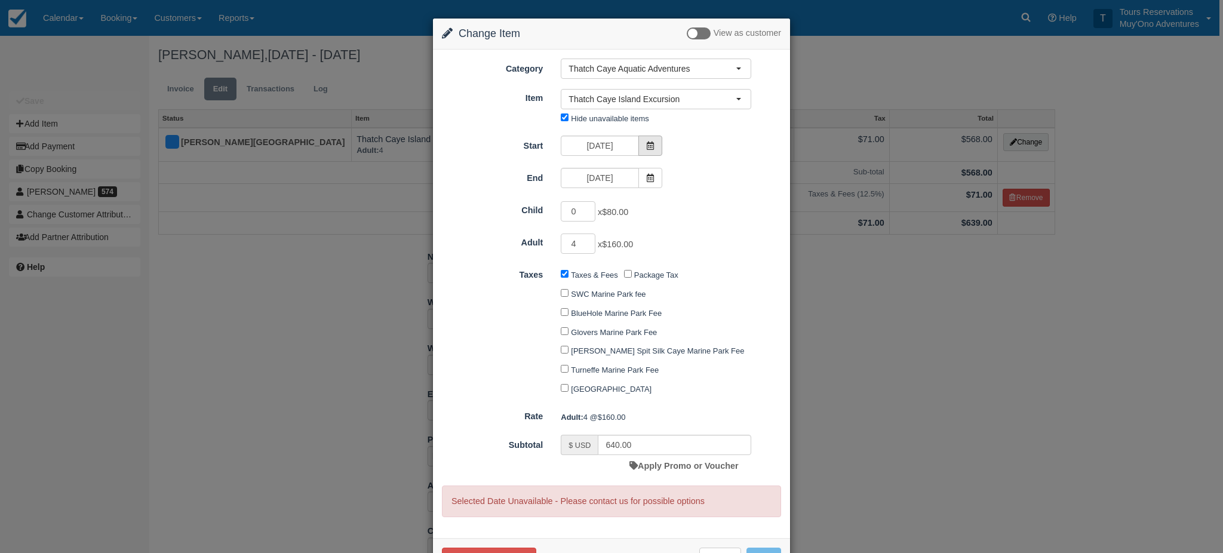
click at [651, 146] on icon at bounding box center [650, 146] width 8 height 8
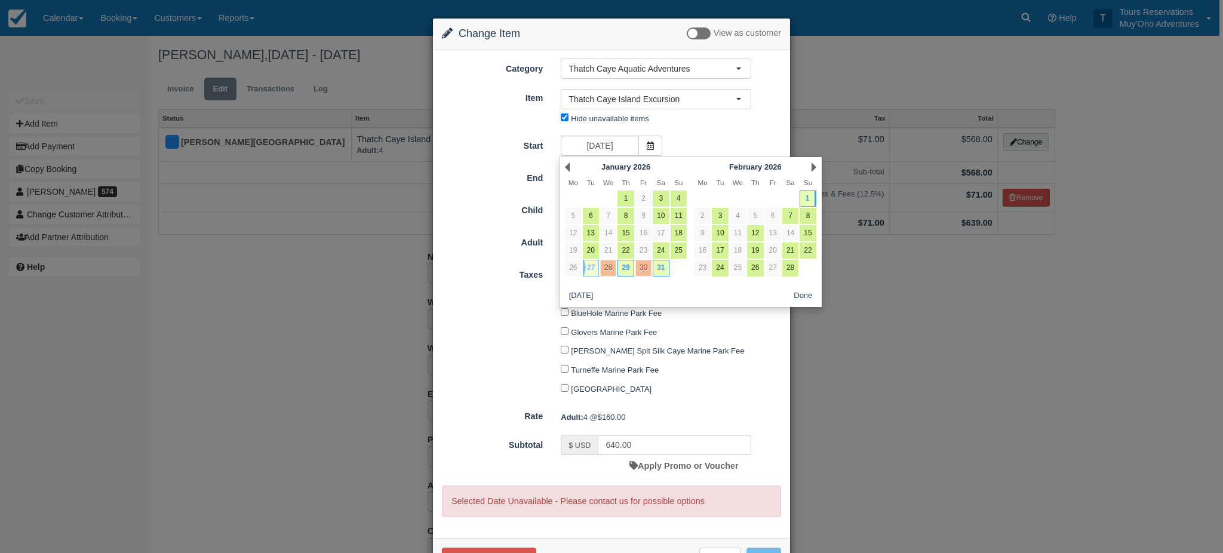
click at [593, 271] on link "27" at bounding box center [591, 268] width 16 height 16
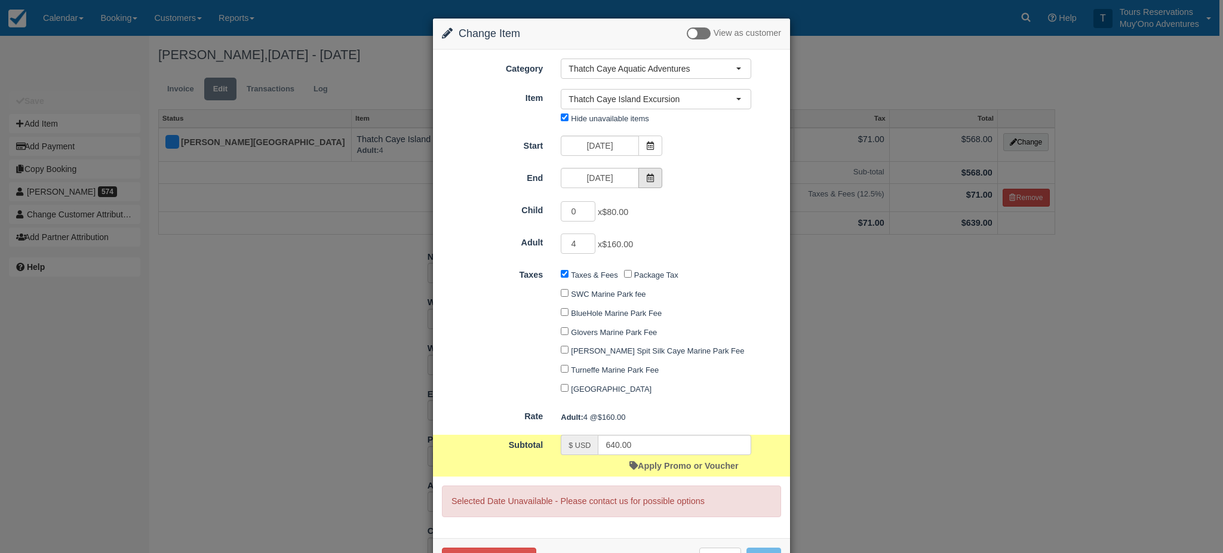
click at [650, 176] on icon at bounding box center [650, 178] width 8 height 8
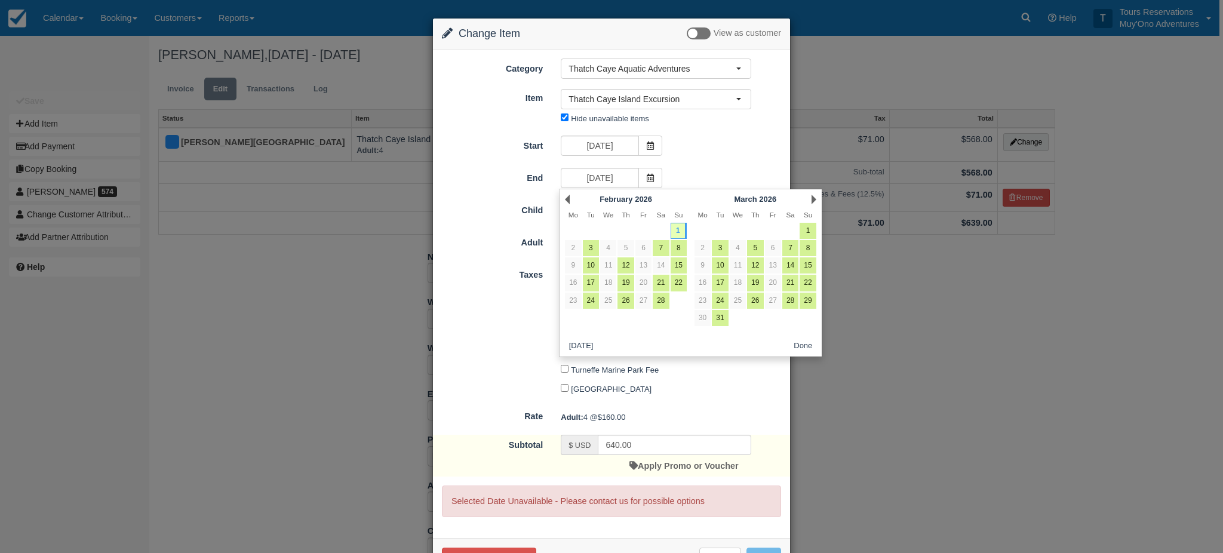
click at [564, 198] on div "Prev February 2026" at bounding box center [627, 199] width 130 height 17
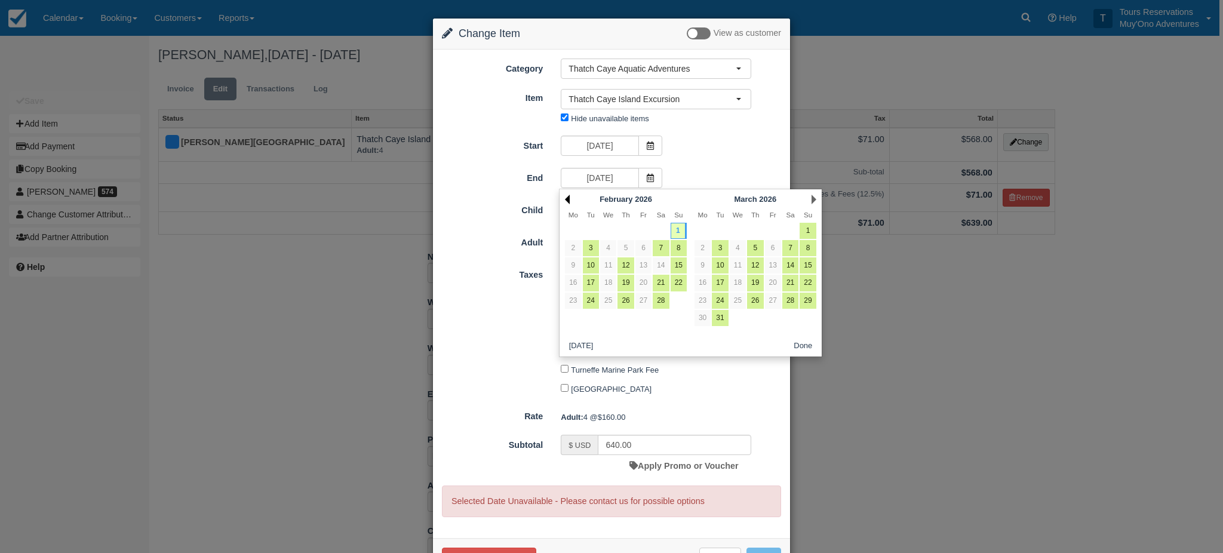
click at [566, 200] on link "Prev" at bounding box center [567, 200] width 5 height 10
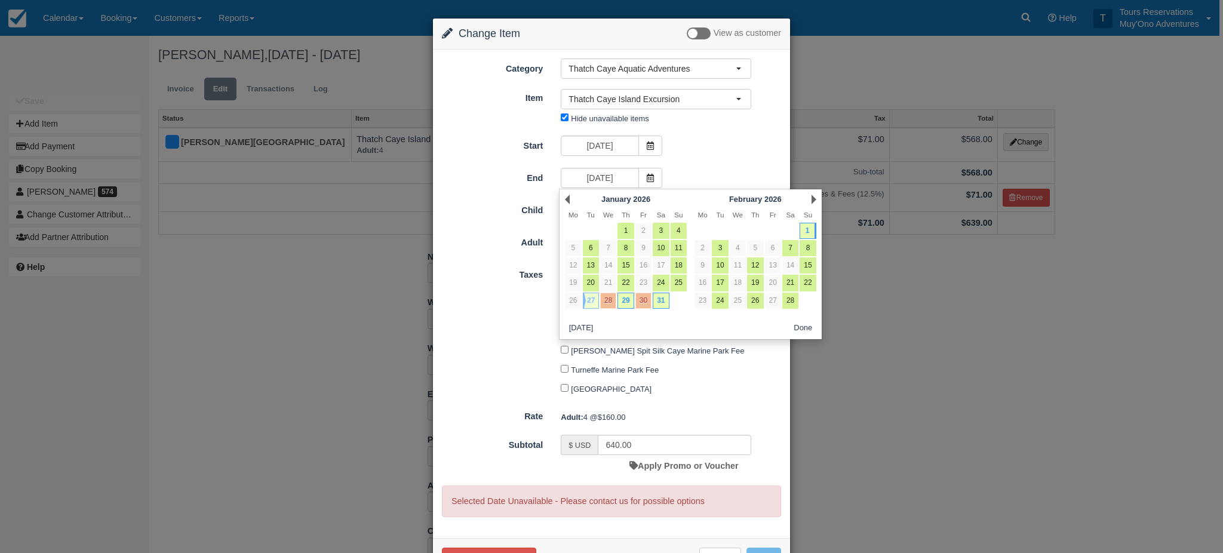
click at [593, 302] on link "27" at bounding box center [591, 301] width 16 height 16
type input "01/27/26"
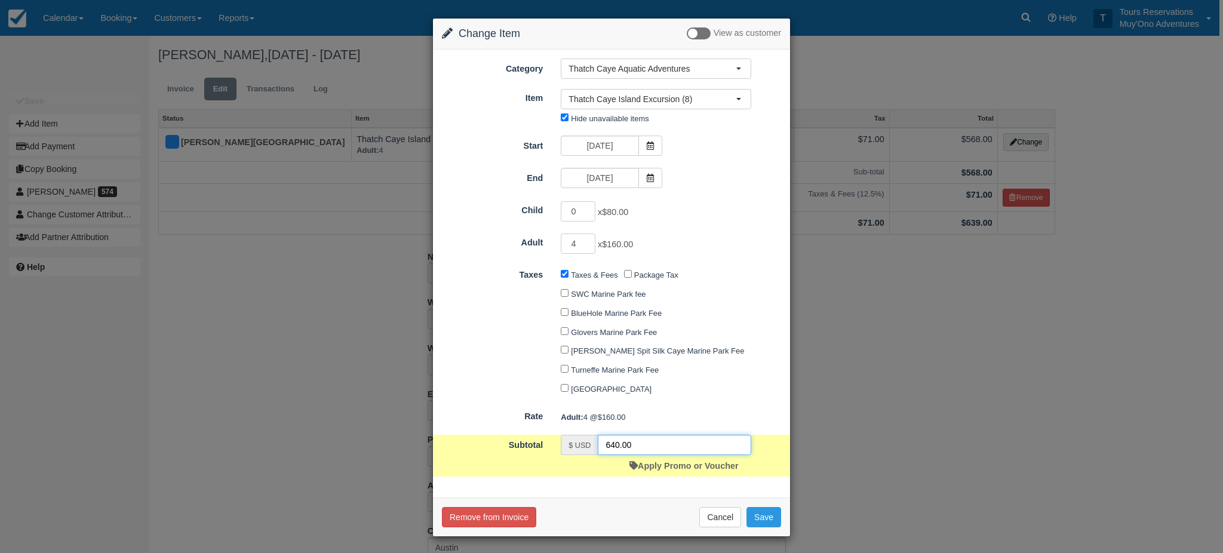
drag, startPoint x: 648, startPoint y: 455, endPoint x: 528, endPoint y: 433, distance: 122.8
click at [578, 447] on div "$ USD 640.00" at bounding box center [656, 445] width 191 height 20
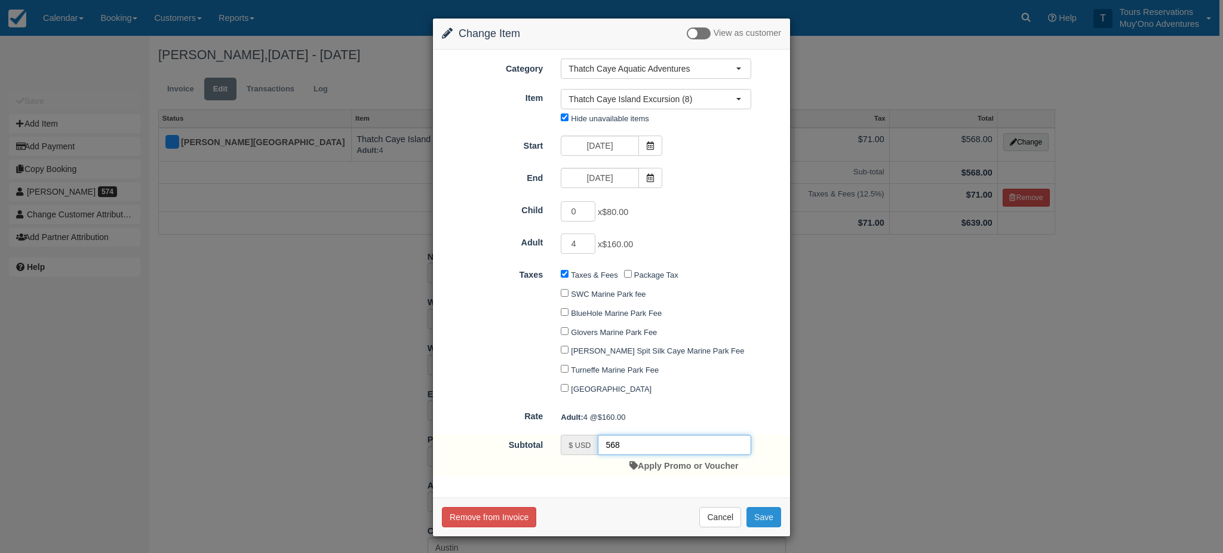
type input "568"
click at [756, 520] on button "Save" at bounding box center [764, 517] width 35 height 20
checkbox input "false"
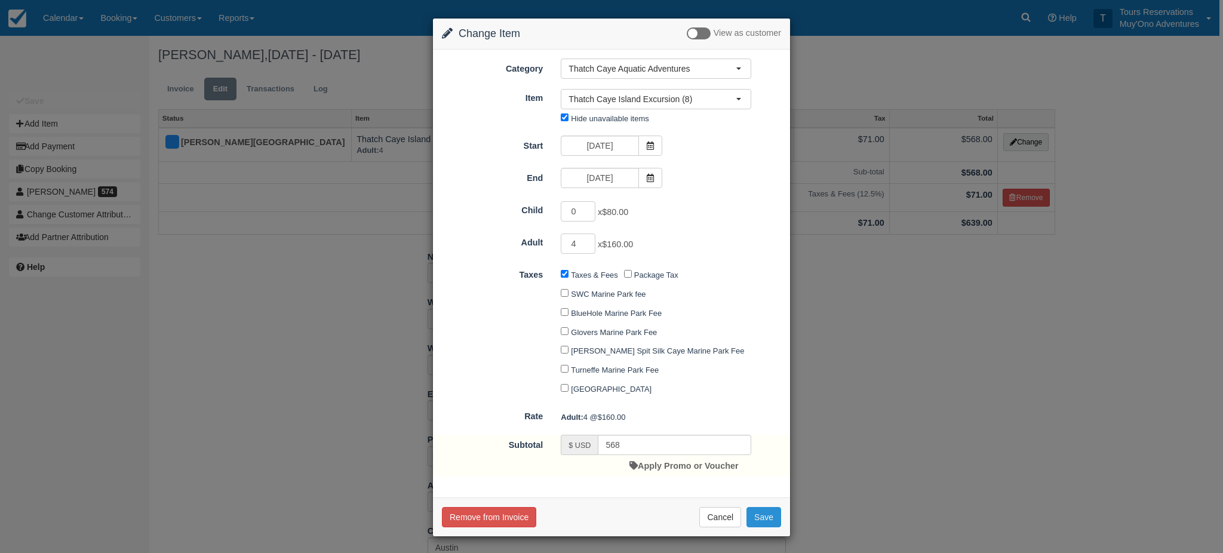
checkbox input "false"
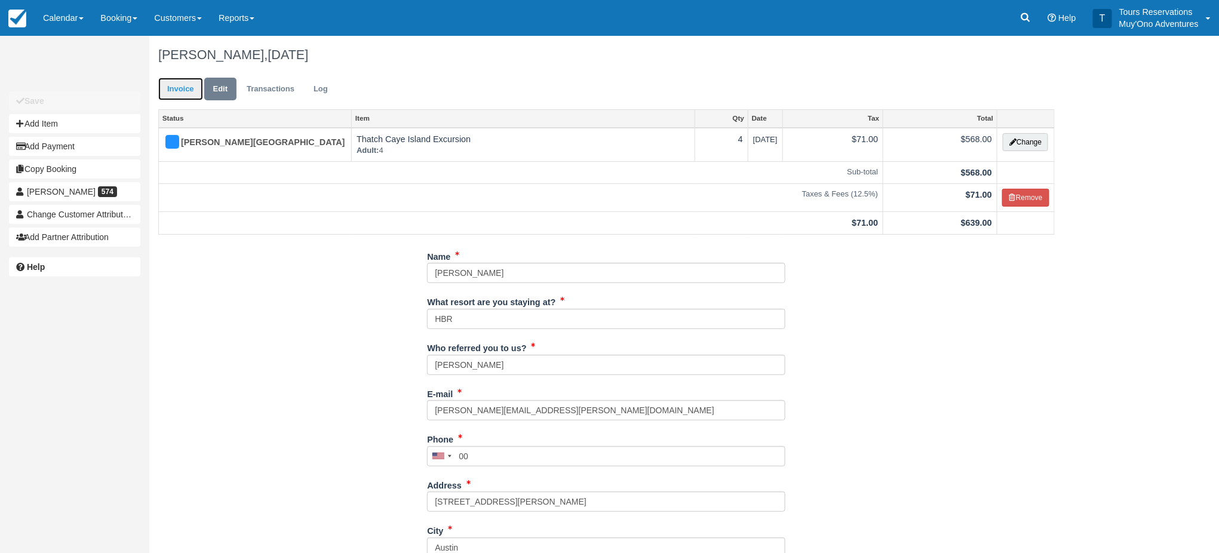
click at [170, 85] on link "Invoice" at bounding box center [180, 89] width 45 height 23
